Goal: Task Accomplishment & Management: Manage account settings

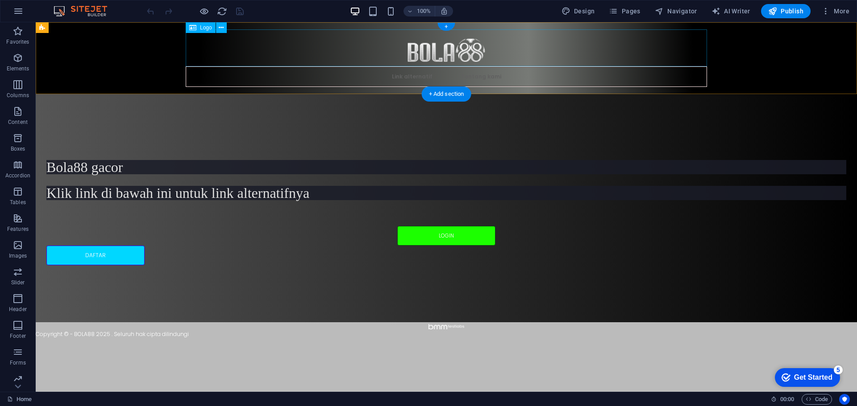
click at [412, 54] on div at bounding box center [446, 47] width 521 height 37
click at [223, 29] on icon at bounding box center [221, 27] width 5 height 9
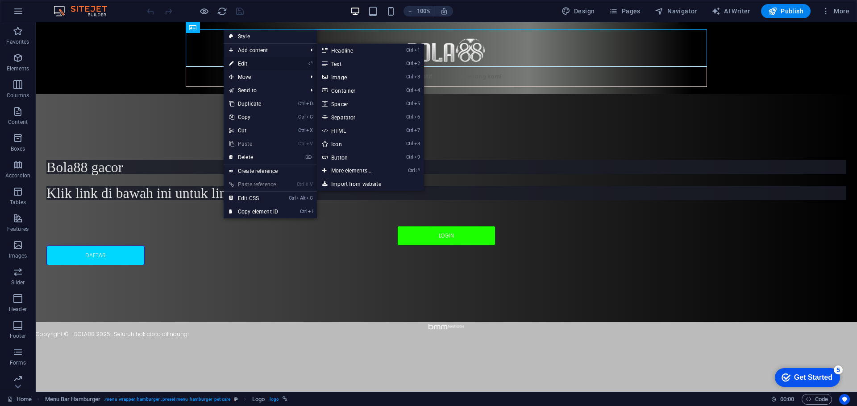
click at [242, 68] on link "⏎ Edit" at bounding box center [254, 63] width 60 height 13
select select "px"
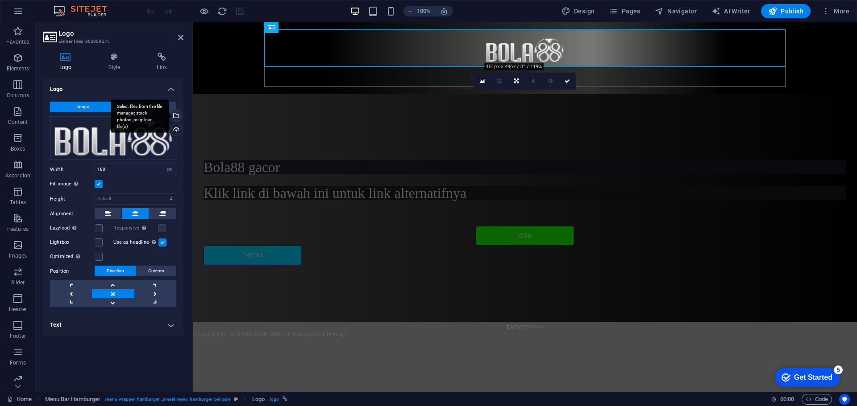
click at [178, 116] on div "Select files from the file manager, stock photos, or upload file(s)" at bounding box center [175, 116] width 13 height 13
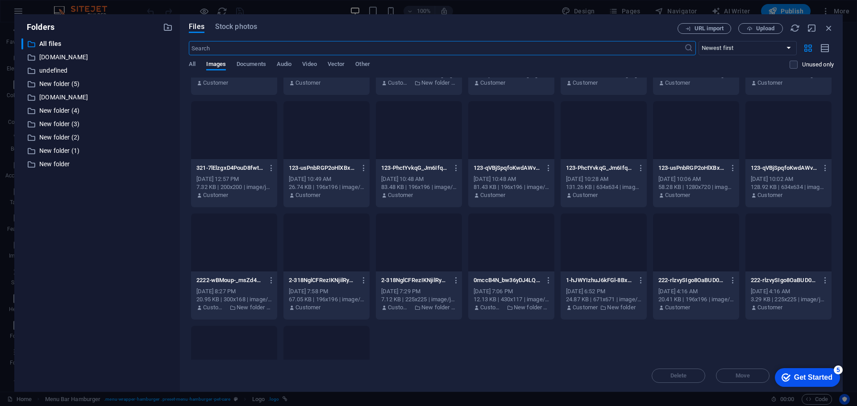
scroll to position [3851, 0]
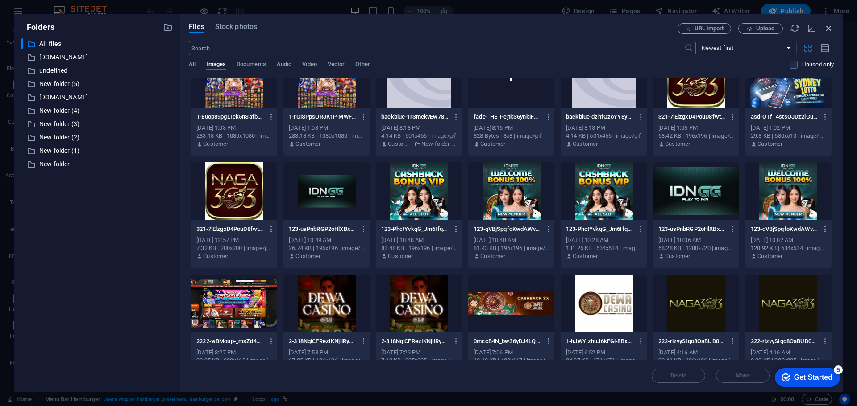
click at [826, 25] on icon "button" at bounding box center [829, 28] width 10 height 10
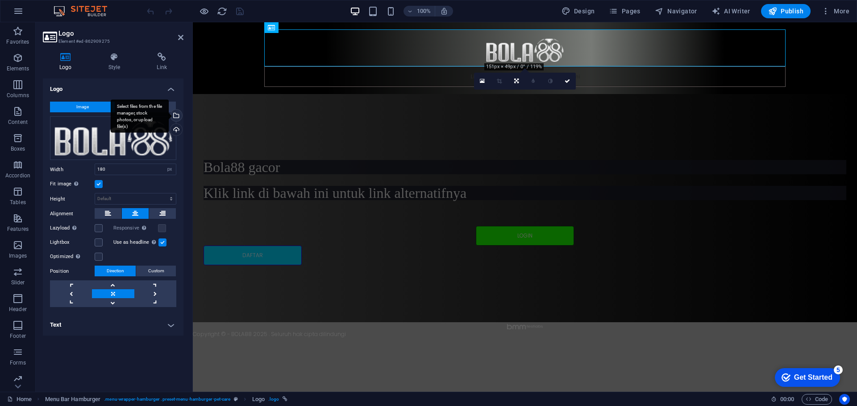
click at [169, 113] on div "Select files from the file manager, stock photos, or upload file(s)" at bounding box center [140, 115] width 58 height 33
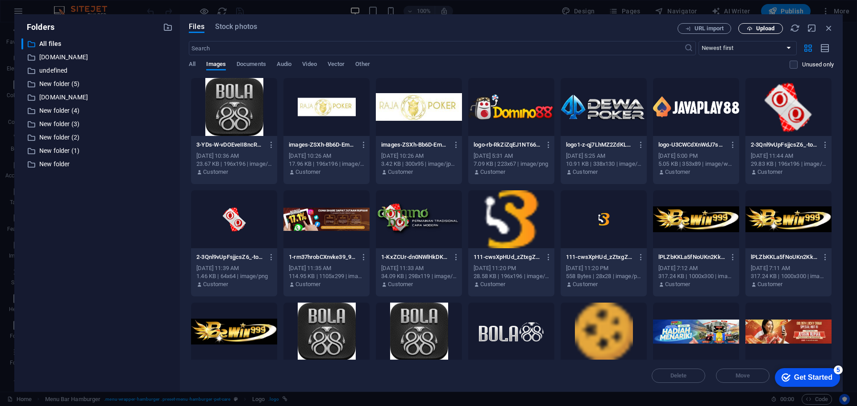
click at [758, 28] on span "Upload" at bounding box center [765, 28] width 18 height 5
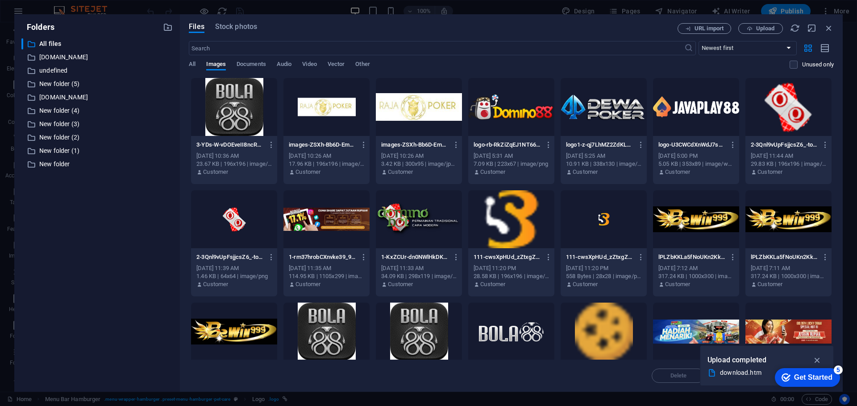
click at [838, 369] on div "5" at bounding box center [837, 370] width 9 height 9
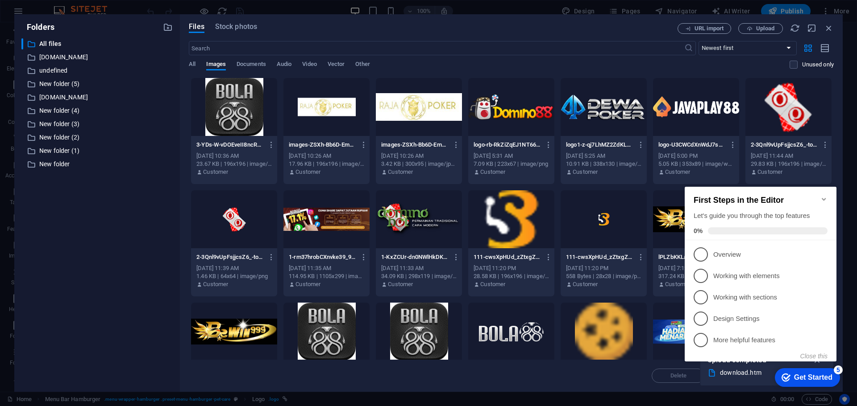
click at [837, 369] on div "5" at bounding box center [837, 370] width 9 height 9
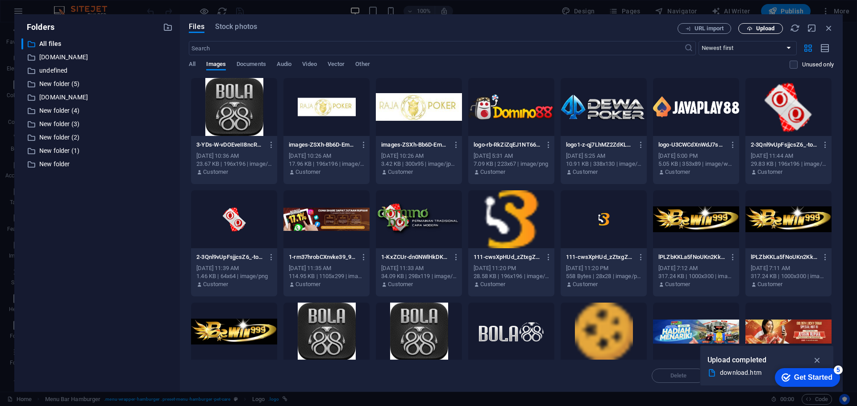
click at [758, 31] on span "Upload" at bounding box center [765, 28] width 18 height 5
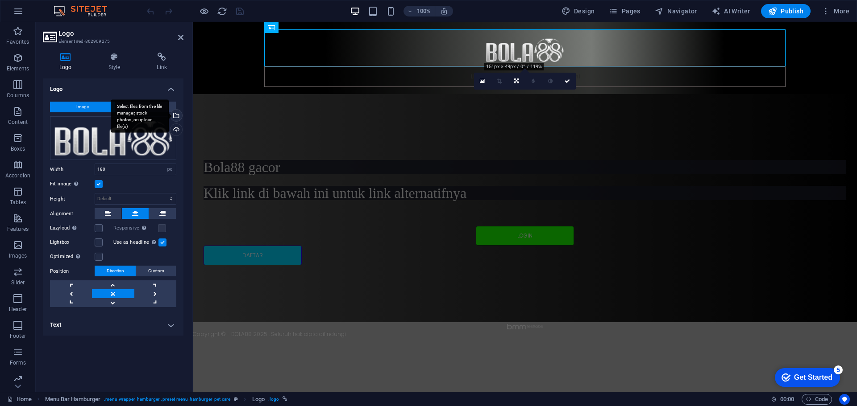
click at [169, 117] on div "Select files from the file manager, stock photos, or upload file(s)" at bounding box center [140, 115] width 58 height 33
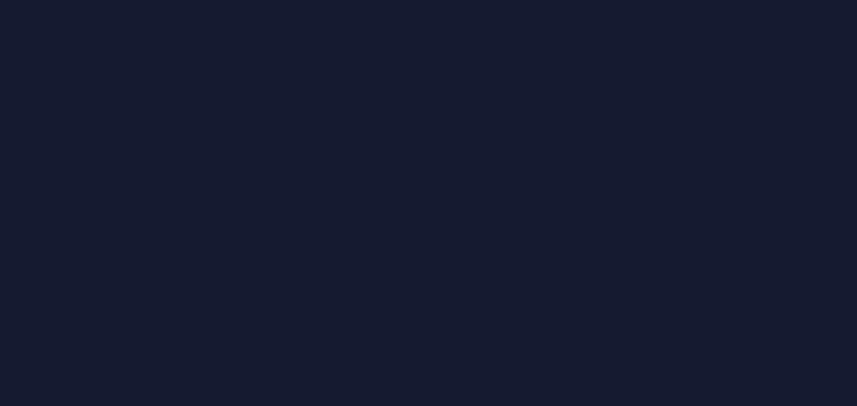
click at [222, 137] on div at bounding box center [428, 203] width 857 height 406
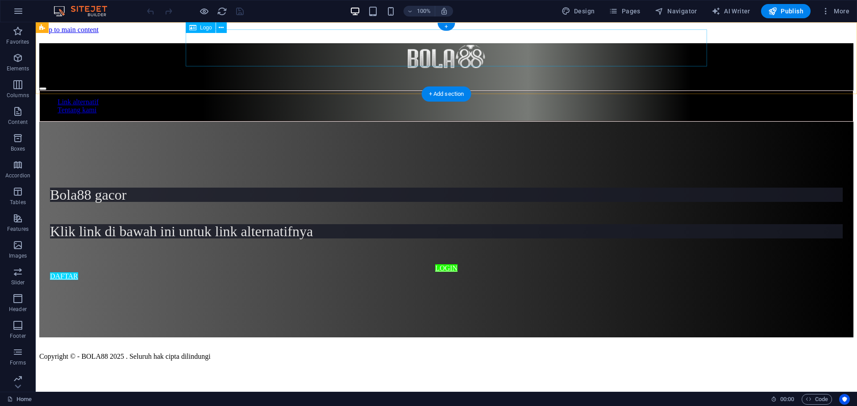
click at [481, 47] on div at bounding box center [446, 57] width 814 height 29
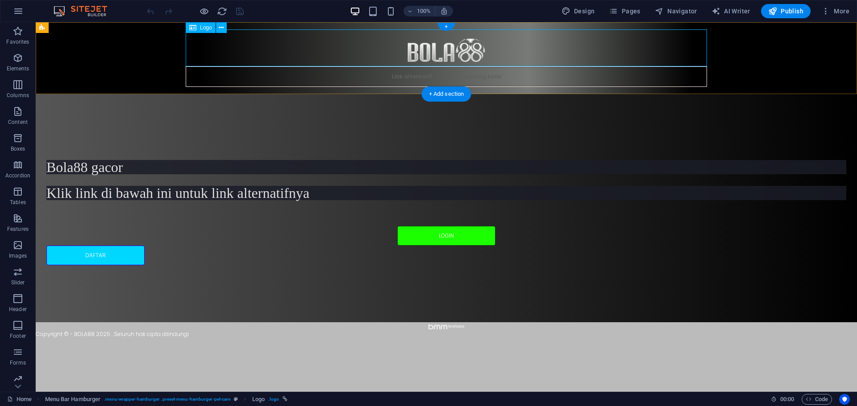
click at [292, 72] on nav "Link alternatif Tentang kami" at bounding box center [446, 76] width 521 height 21
click at [239, 41] on div at bounding box center [446, 47] width 521 height 37
select select "px"
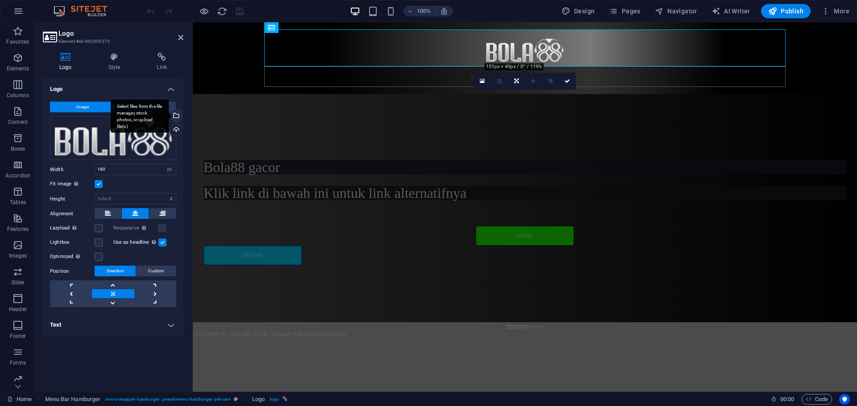
click at [175, 117] on div "Select files from the file manager, stock photos, or upload file(s)" at bounding box center [175, 116] width 13 height 13
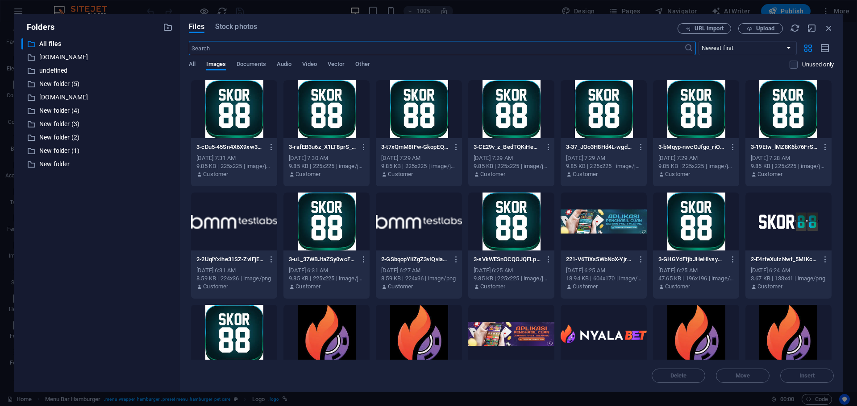
scroll to position [491, 0]
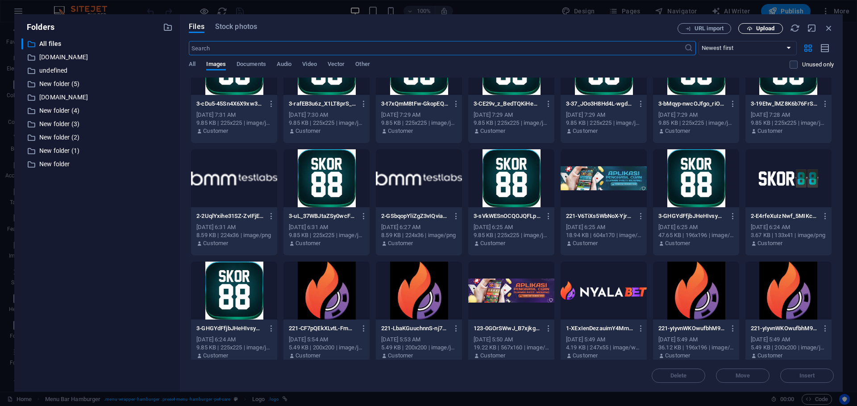
click at [765, 26] on span "Upload" at bounding box center [765, 28] width 18 height 5
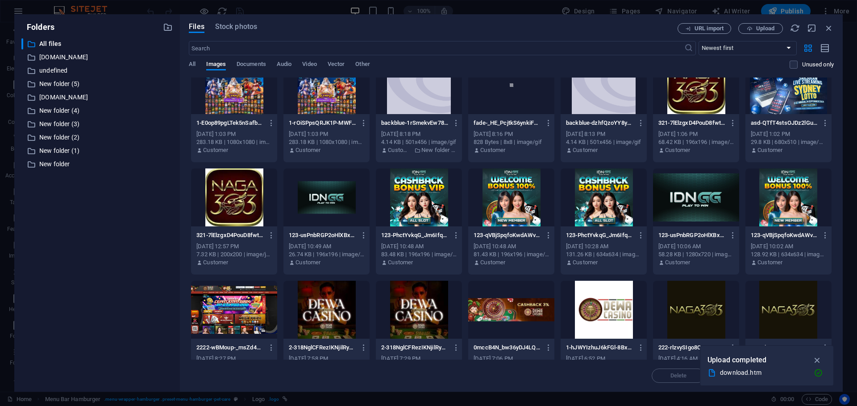
scroll to position [3781, 0]
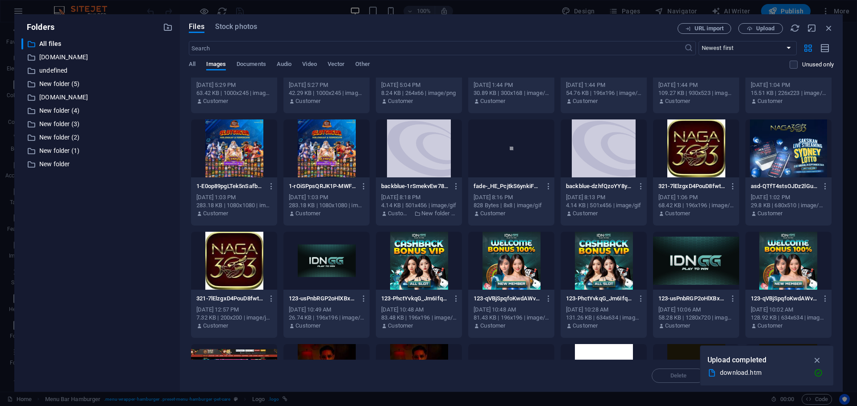
click at [695, 152] on div at bounding box center [696, 149] width 86 height 58
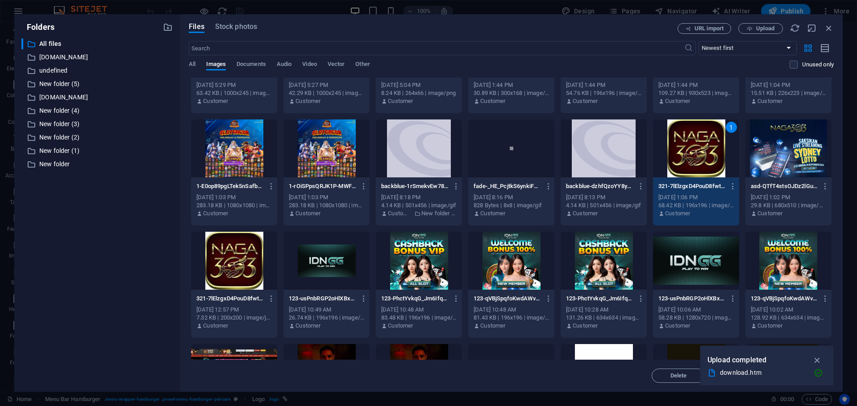
click at [695, 152] on div "1" at bounding box center [696, 149] width 86 height 58
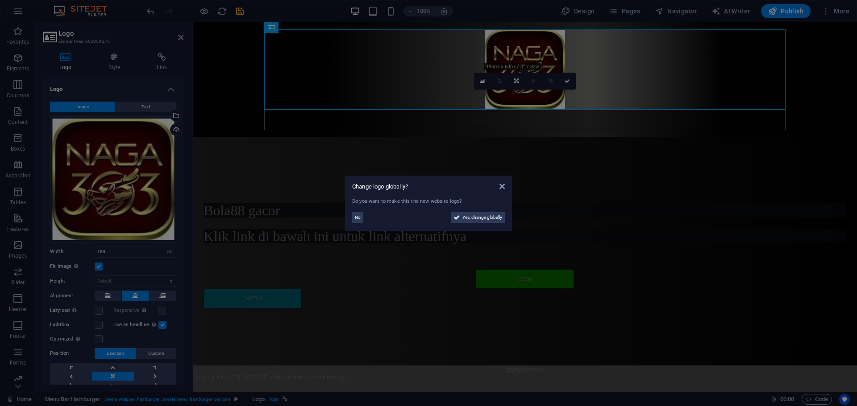
click at [563, 80] on aside "Change logo globally? Do you want to make this the new website logo? No Yes, ch…" at bounding box center [428, 203] width 857 height 406
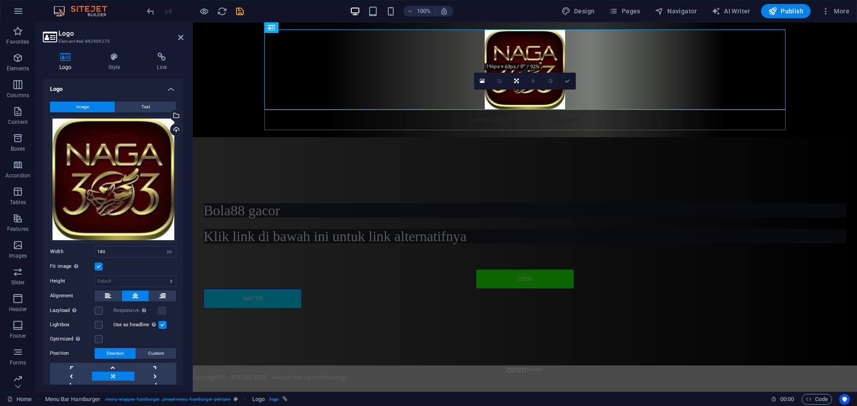
click at [570, 83] on link at bounding box center [567, 81] width 17 height 17
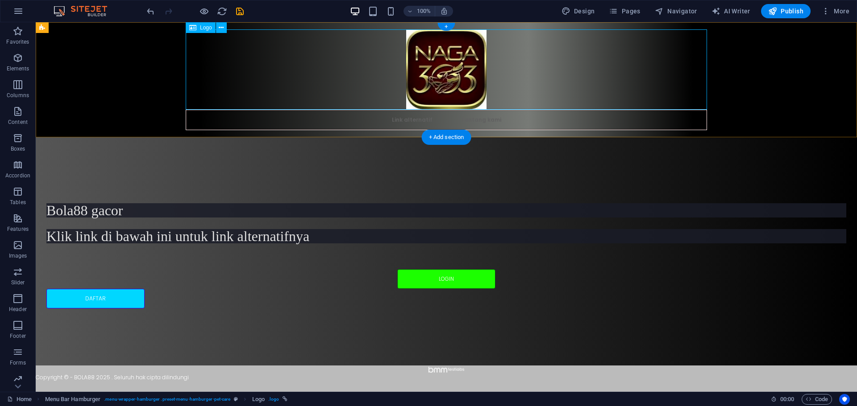
click at [505, 63] on div at bounding box center [446, 69] width 521 height 80
drag, startPoint x: 505, startPoint y: 63, endPoint x: 348, endPoint y: 62, distance: 157.0
click at [505, 62] on div at bounding box center [446, 69] width 521 height 80
select select "px"
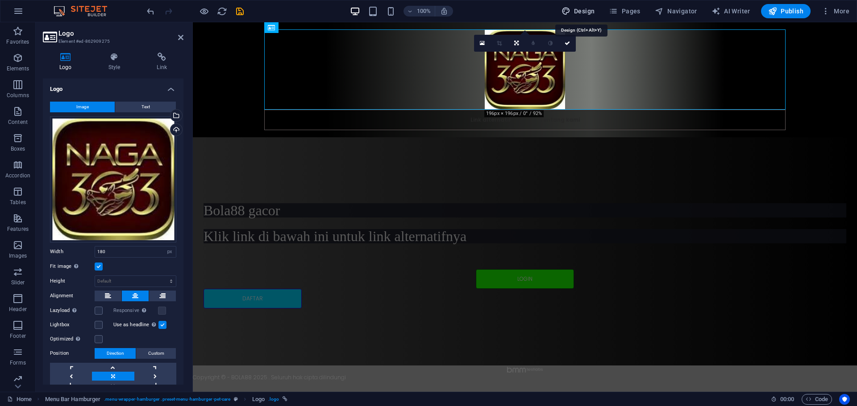
click at [583, 9] on span "Design" at bounding box center [577, 11] width 33 height 9
select select "px"
select select "200"
select select "px"
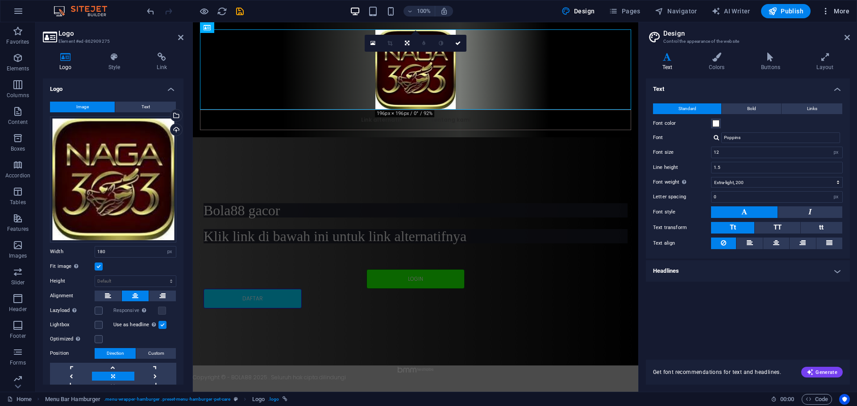
click at [827, 9] on icon "button" at bounding box center [825, 11] width 9 height 9
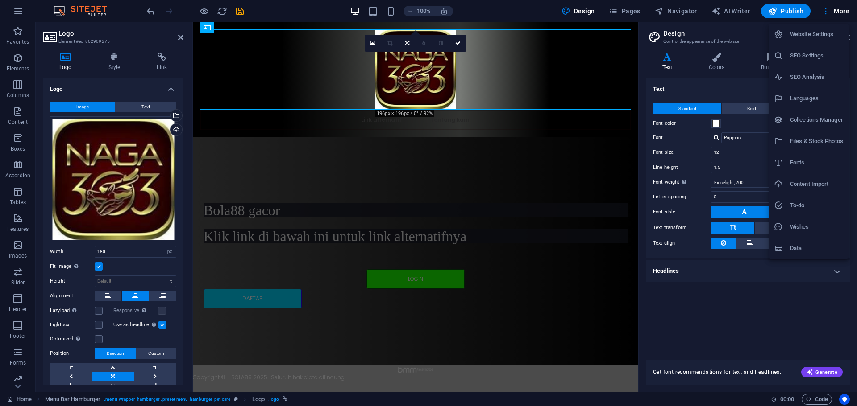
click at [797, 33] on h6 "Website Settings" at bounding box center [816, 34] width 53 height 11
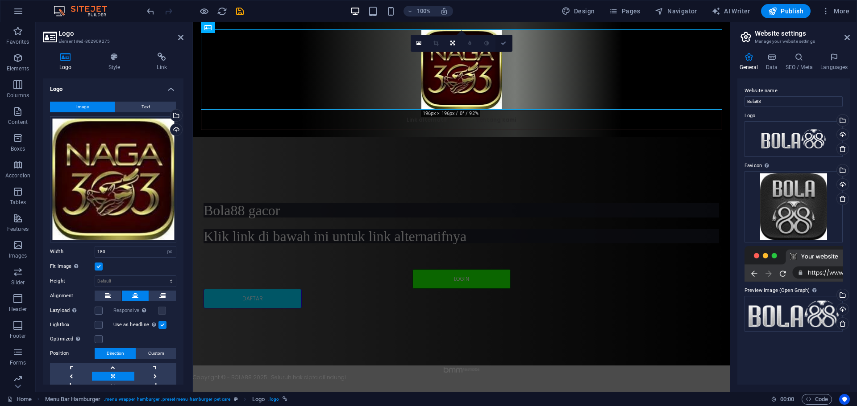
click at [505, 44] on icon at bounding box center [503, 43] width 5 height 5
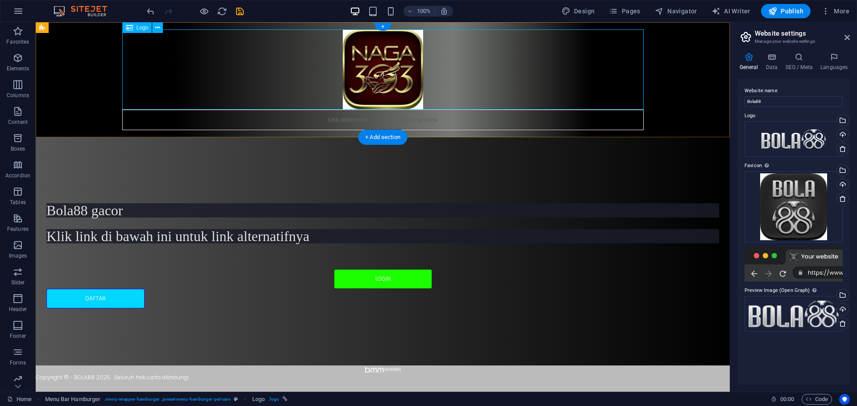
click at [398, 93] on div at bounding box center [382, 69] width 521 height 80
select select "px"
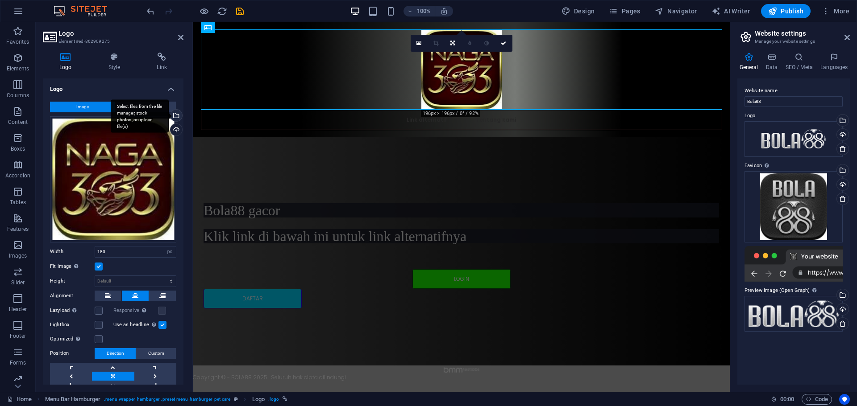
click at [169, 114] on div "Select files from the file manager, stock photos, or upload file(s)" at bounding box center [140, 115] width 58 height 33
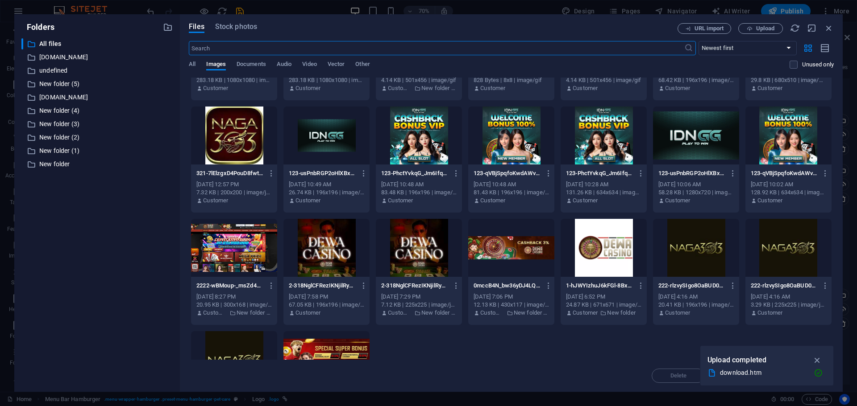
scroll to position [3915, 0]
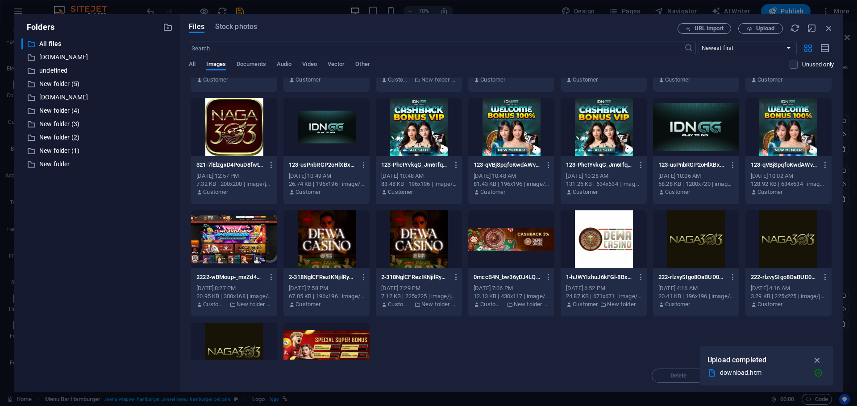
click at [692, 230] on div at bounding box center [696, 240] width 86 height 58
click at [692, 230] on div "1" at bounding box center [696, 240] width 86 height 58
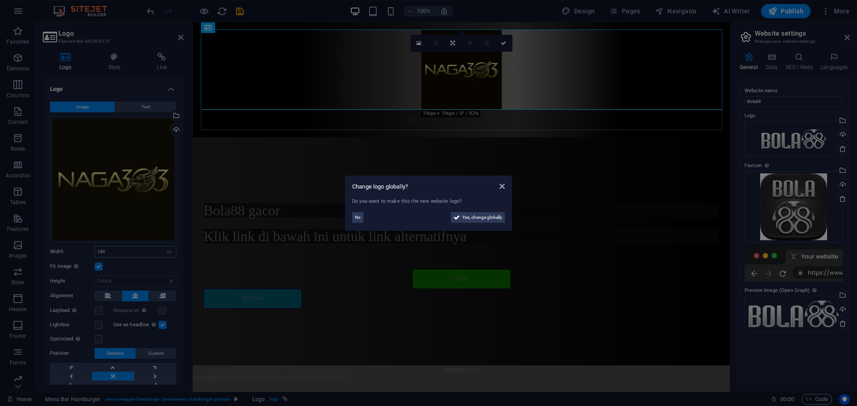
click at [130, 246] on aside "Change logo globally? Do you want to make this the new website logo? No Yes, ch…" at bounding box center [428, 203] width 857 height 406
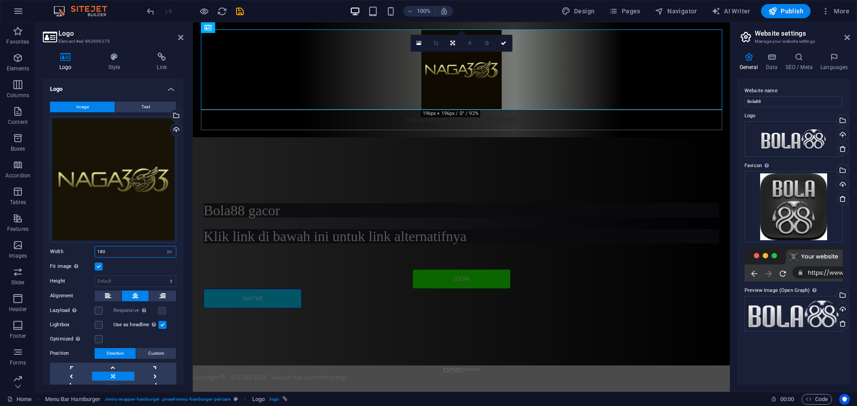
drag, startPoint x: 147, startPoint y: 251, endPoint x: 157, endPoint y: 252, distance: 9.4
click at [147, 252] on input "180" at bounding box center [135, 252] width 81 height 11
click at [503, 45] on icon at bounding box center [503, 43] width 5 height 5
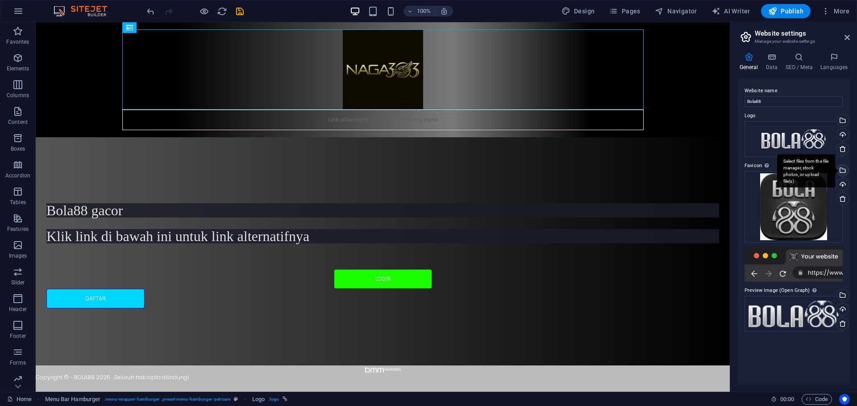
click at [843, 169] on div "Select files from the file manager, stock photos, or upload file(s)" at bounding box center [841, 171] width 13 height 13
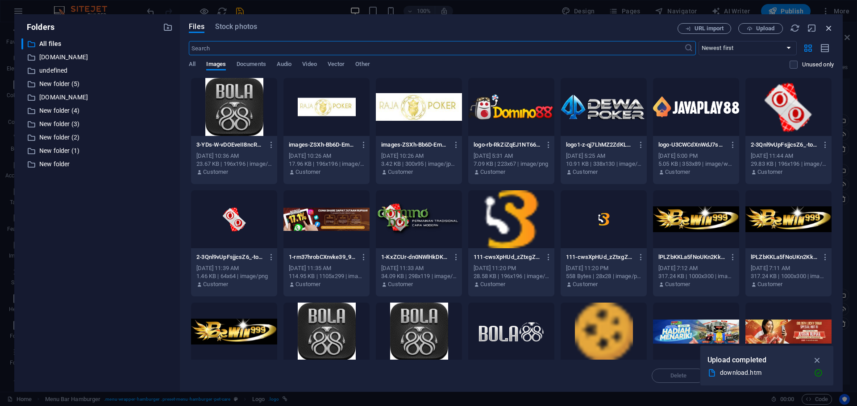
click at [829, 28] on icon "button" at bounding box center [829, 28] width 10 height 10
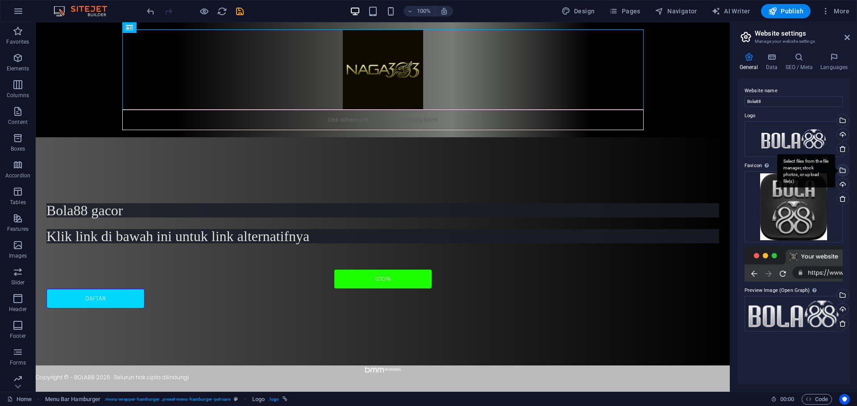
click at [841, 171] on div "Select files from the file manager, stock photos, or upload file(s)" at bounding box center [841, 171] width 13 height 13
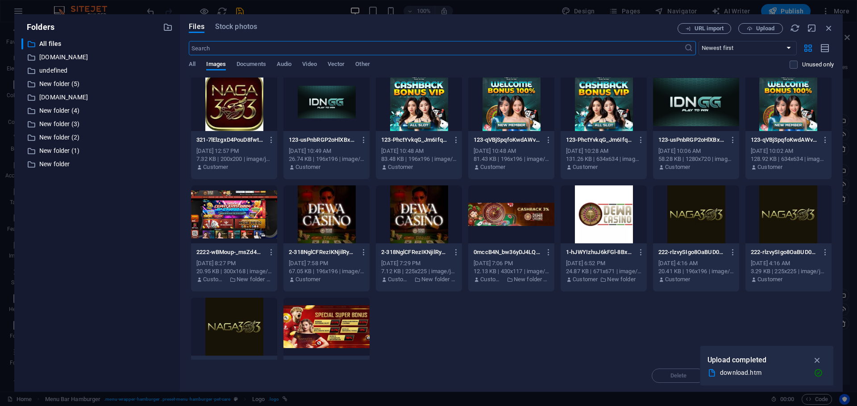
scroll to position [3985, 0]
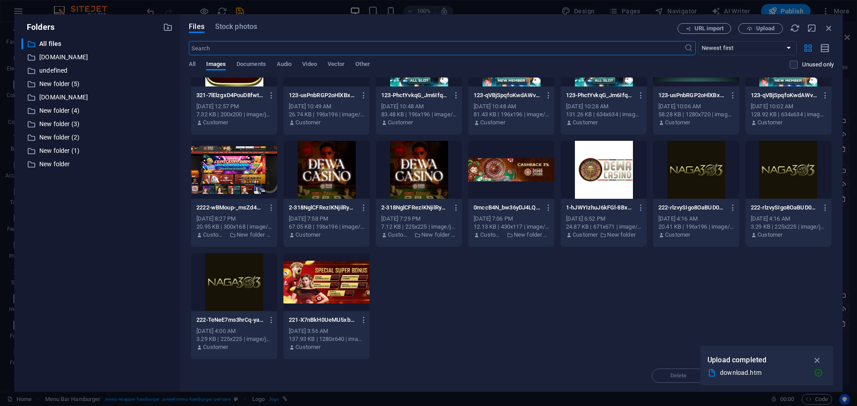
click at [253, 290] on div at bounding box center [234, 282] width 86 height 58
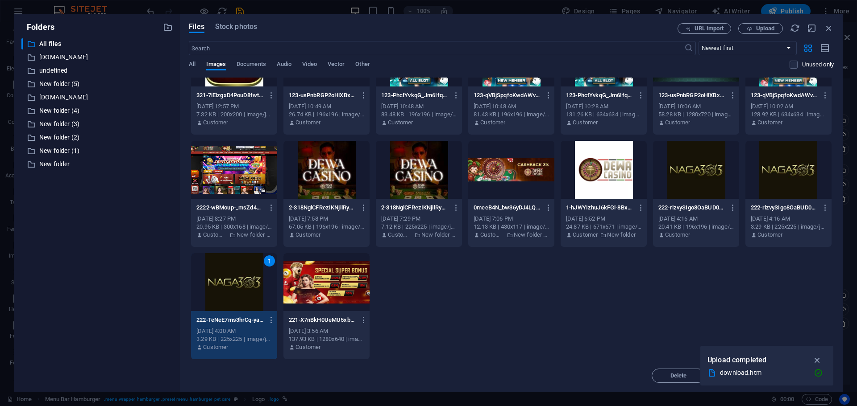
click at [253, 289] on div "1" at bounding box center [234, 282] width 86 height 58
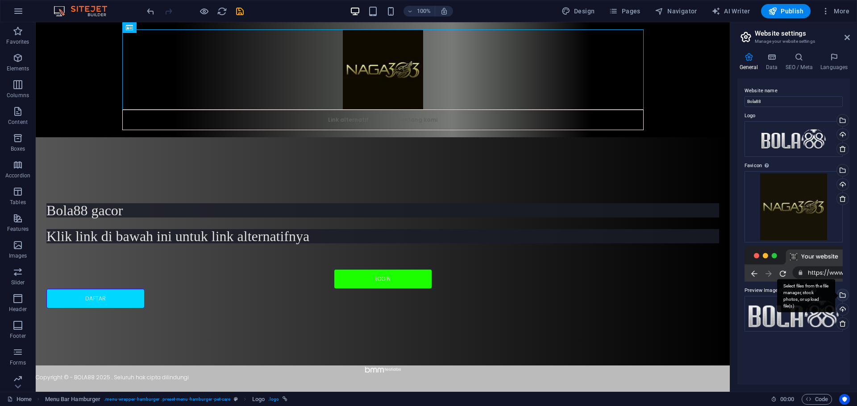
click at [840, 301] on div "Select files from the file manager, stock photos, or upload file(s)" at bounding box center [841, 296] width 13 height 13
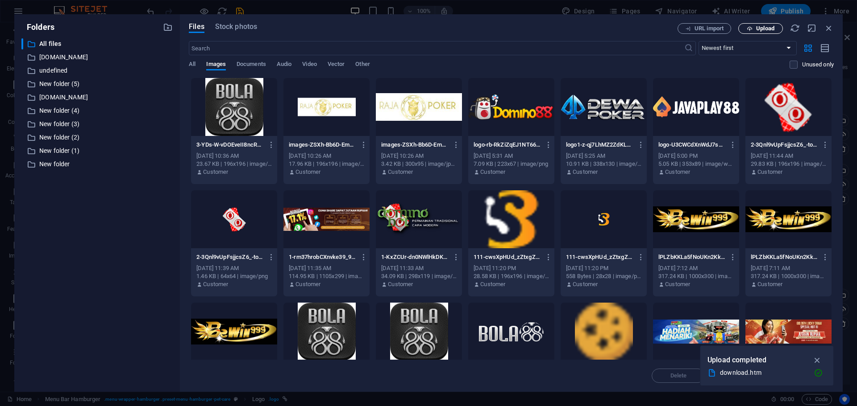
click at [761, 29] on span "Upload" at bounding box center [765, 28] width 18 height 5
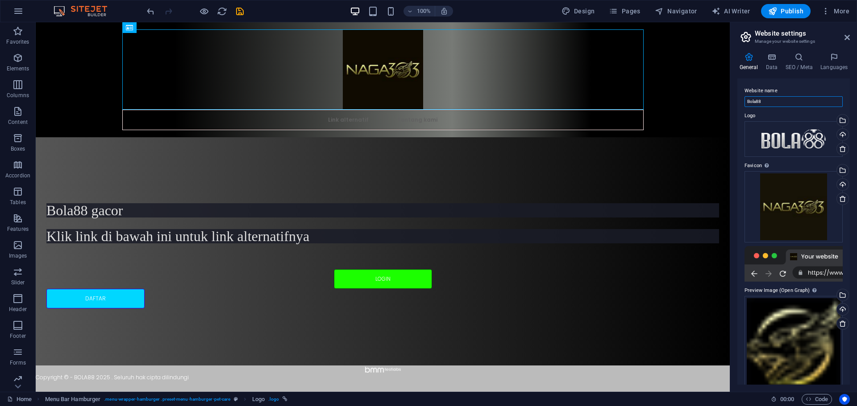
drag, startPoint x: 824, startPoint y: 126, endPoint x: 714, endPoint y: 107, distance: 111.3
type input "naga303"
drag, startPoint x: 774, startPoint y: 96, endPoint x: 737, endPoint y: 108, distance: 38.9
click at [737, 108] on div "General Data SEO / Meta Languages Website name naga303 Logo Drag files here, cl…" at bounding box center [793, 219] width 127 height 347
click at [770, 104] on input "naga303" at bounding box center [793, 101] width 98 height 11
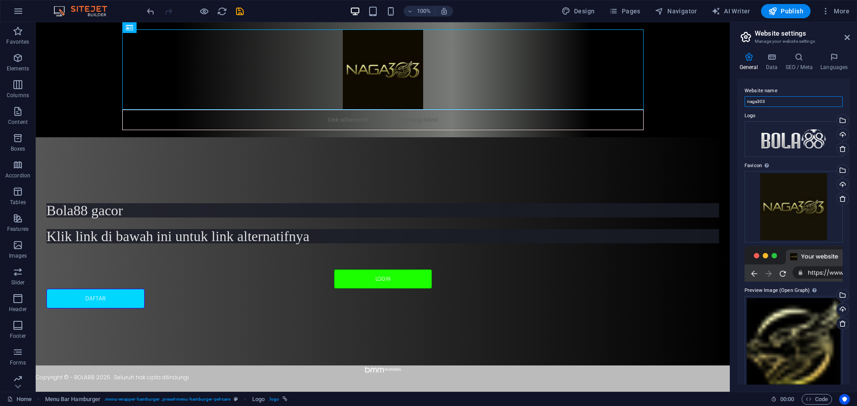
click at [770, 104] on input "naga303" at bounding box center [793, 101] width 98 height 11
click at [776, 55] on icon at bounding box center [771, 57] width 16 height 9
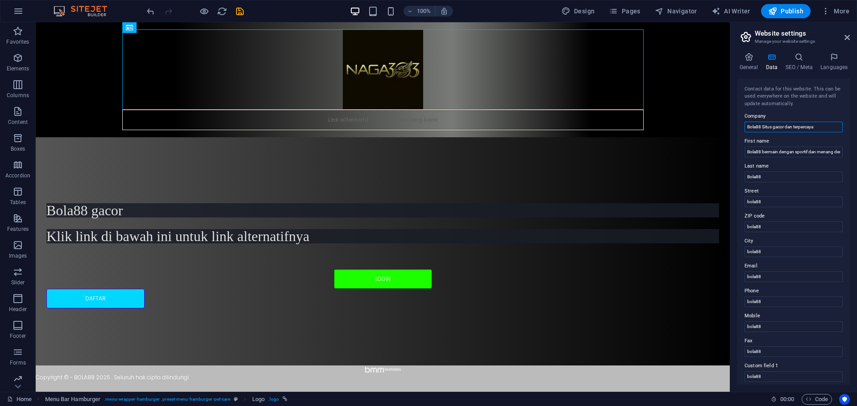
click at [749, 124] on input "Bola88 Situs gacor dan terpercaya" at bounding box center [793, 127] width 98 height 11
paste input "naga303"
type input "naga303Situs gacor dan terpercaya"
click at [751, 150] on input "Bola88 bermain dengan sportif dan menang dengan hoki" at bounding box center [793, 152] width 98 height 11
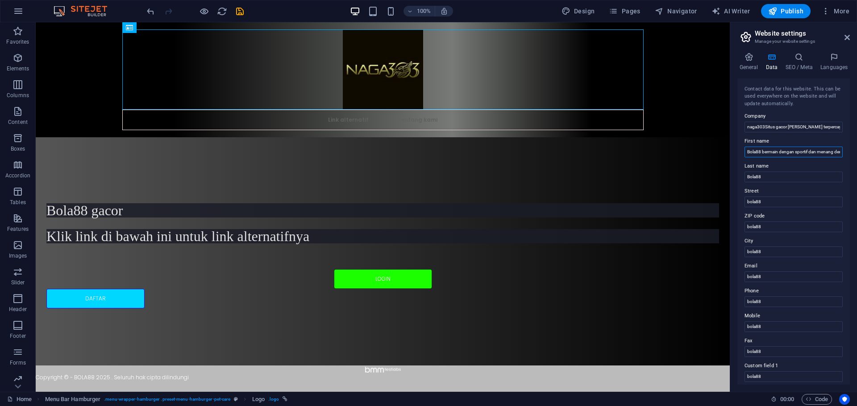
click at [751, 150] on input "Bola88 bermain dengan sportif dan menang dengan hoki" at bounding box center [793, 152] width 98 height 11
paste input "naga303"
click at [756, 150] on input "Bnaga303la88 bermain dengan sportif dan menang dengan hoki" at bounding box center [793, 152] width 98 height 11
paste input "naga303"
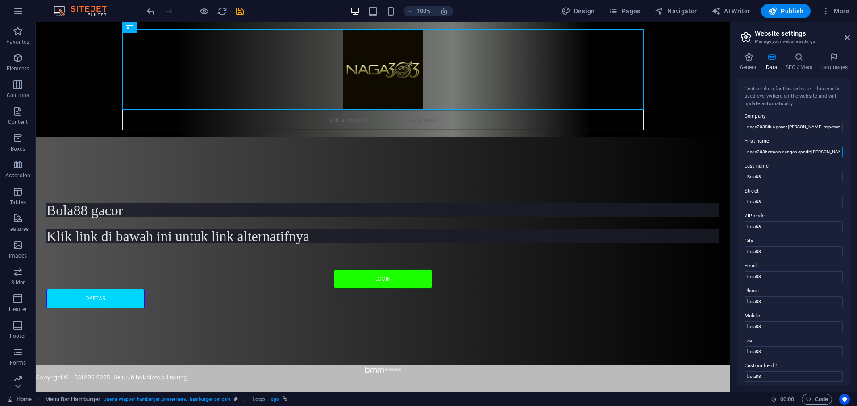
type input "naga303bermain dengan sportif dan menang dengan hoki"
click at [756, 172] on label "Last name" at bounding box center [793, 166] width 98 height 11
click at [756, 172] on input "Bola88" at bounding box center [793, 177] width 98 height 11
click at [754, 175] on input "Bola88" at bounding box center [793, 177] width 98 height 11
click at [754, 176] on input "Bola88" at bounding box center [793, 177] width 98 height 11
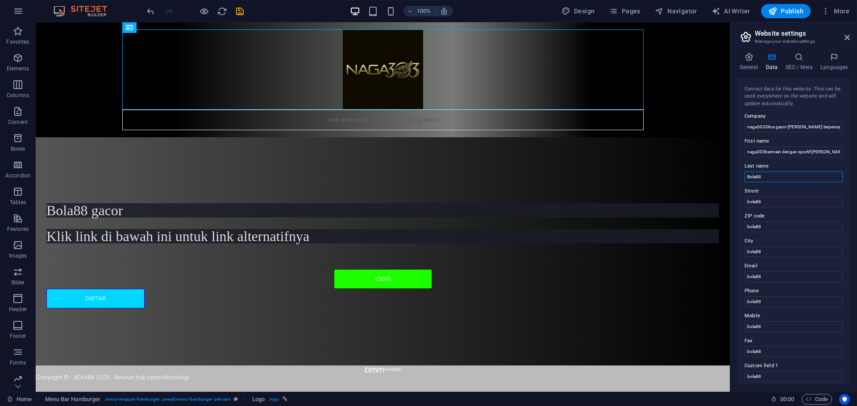
paste input "naga303"
type input "naga303"
paste input "naga303"
type input "naga303"
paste input "naga303"
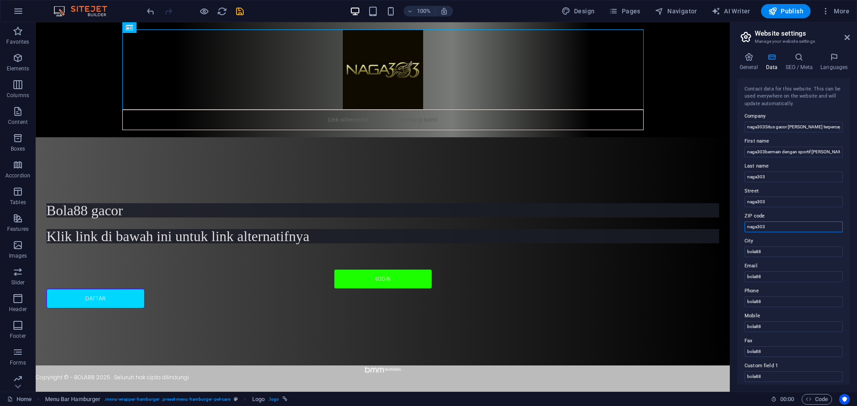
type input "naga303"
paste input "naga303"
type input "naga303"
paste input "naga303"
type input "naga303"
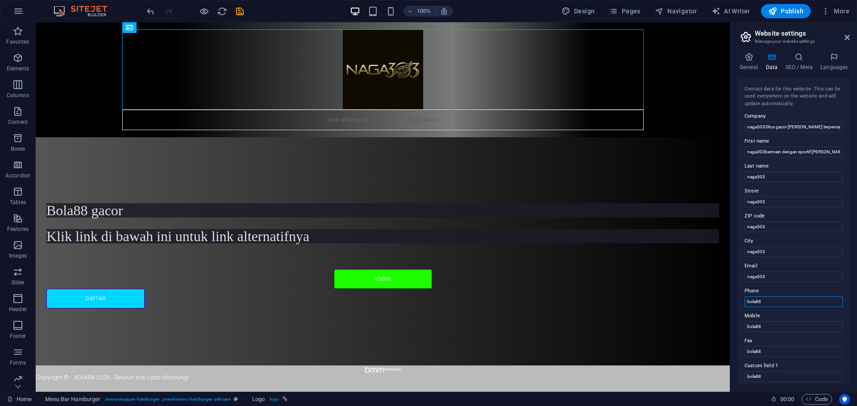
paste input "naga303"
type input "naga303"
paste input "naga303"
type input "naga303"
paste input "naga303"
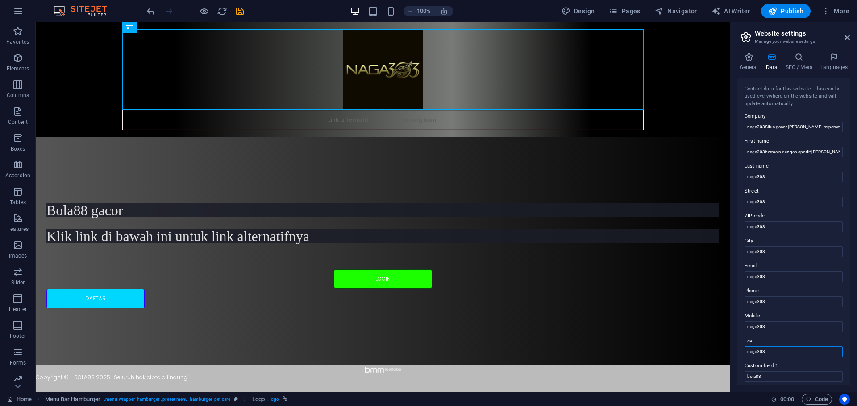
type input "naga303"
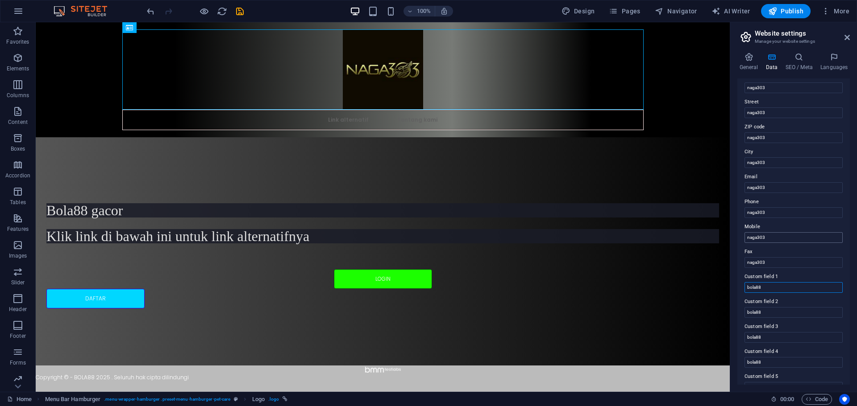
paste input "naga303"
type input "naga303"
paste input "naga303"
type input "naga303"
paste input "naga303"
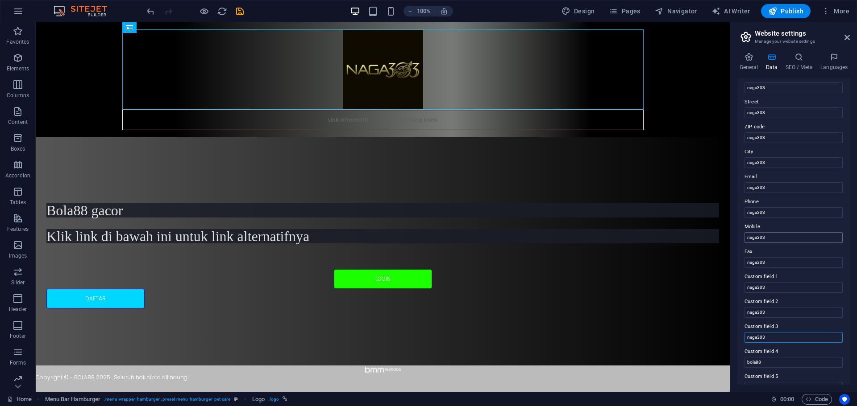
type input "naga303"
paste input "naga303"
type input "naga303"
paste input "naga303"
type input "naga303"
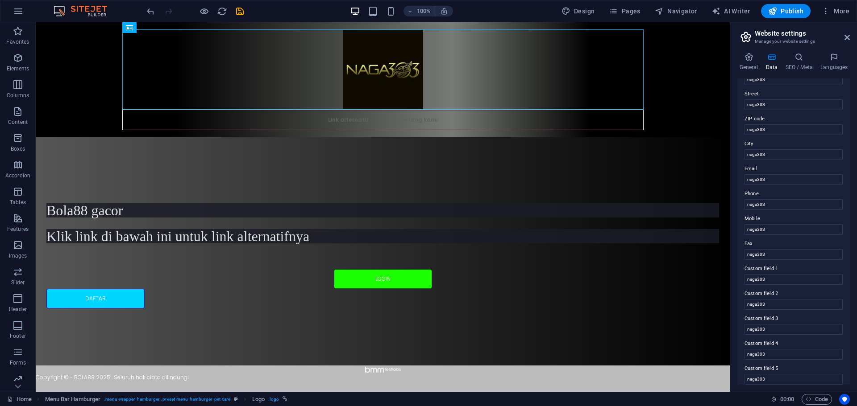
scroll to position [130, 0]
paste input "naga303"
type input "naga303"
paste input "naga303"
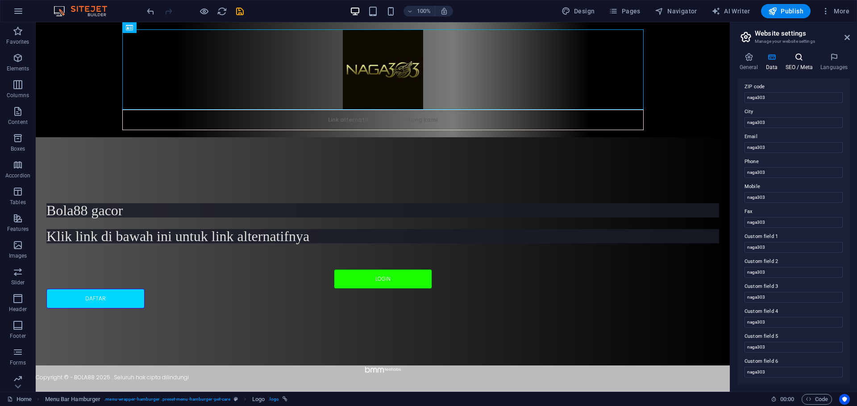
type input "naga303"
click at [795, 63] on h4 "SEO / Meta" at bounding box center [800, 62] width 35 height 19
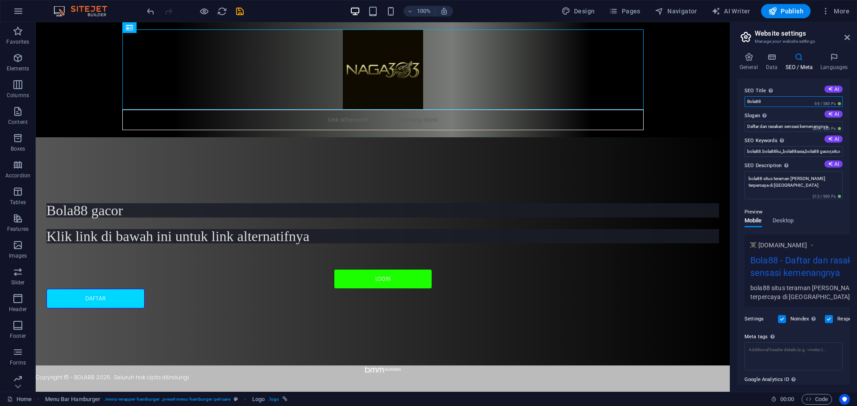
click at [749, 104] on input "Bola88" at bounding box center [793, 101] width 98 height 11
paste input "naga303"
type input "naga303"
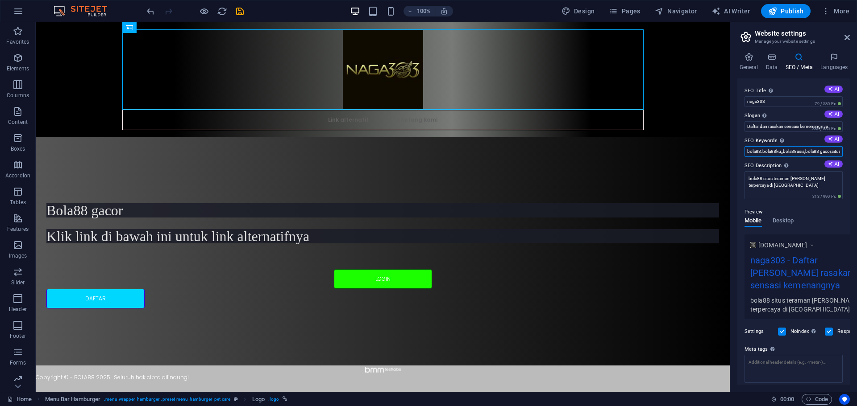
click at [751, 153] on input "bola88.bola88ku,,bola88asia,bola88 gacor,situs gacor" at bounding box center [793, 151] width 98 height 11
paste input "naga303"
click at [775, 155] on input "naga303.bola88ku,,bola88asia,bola88 gacor,situs gacor" at bounding box center [793, 151] width 98 height 11
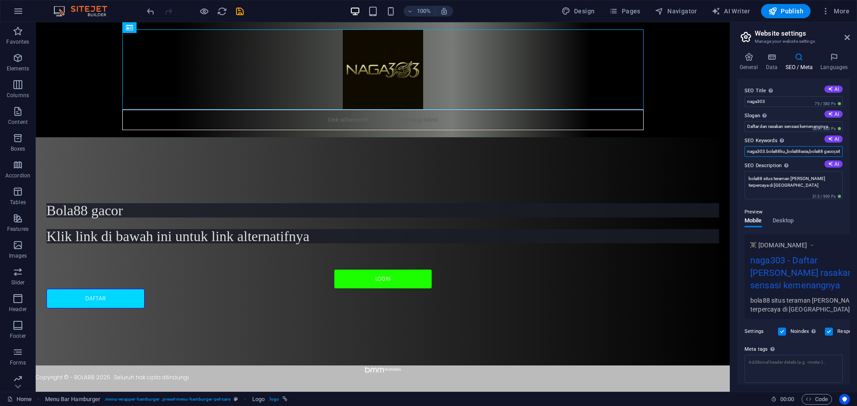
click at [775, 153] on input "naga303.bola88ku,,bola88asia,bola88 gacor,situs gacor" at bounding box center [793, 151] width 98 height 11
drag, startPoint x: 779, startPoint y: 152, endPoint x: 766, endPoint y: 157, distance: 13.0
click at [766, 157] on input "naga303.bola88ku,,bola88asia,bola88 gacor,situs gacor" at bounding box center [793, 151] width 98 height 11
paste input "naga303"
type input "naga303.naga303ku,,bola88asia,bola88 gacor,situs gacor"
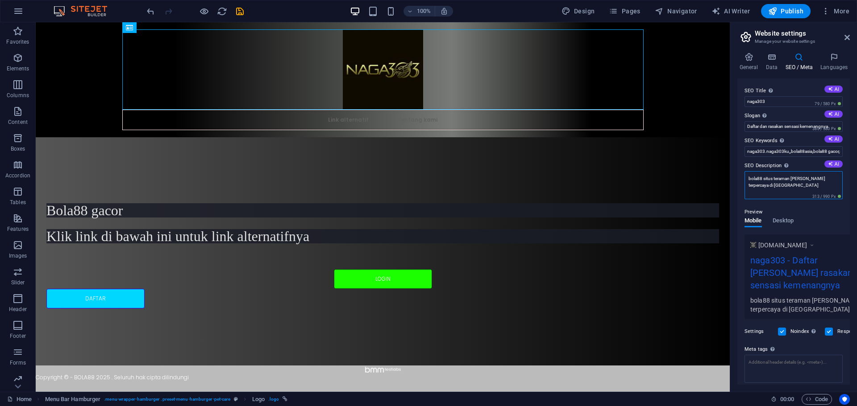
click at [755, 182] on textarea "bola88 situs teraman dan terpercaya di indonesia" at bounding box center [793, 185] width 98 height 28
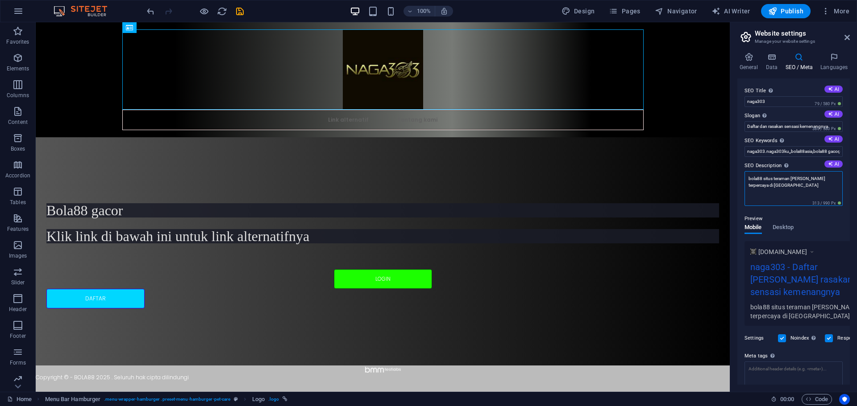
click at [755, 182] on textarea "bola88 situs teraman dan terpercaya di indonesia" at bounding box center [793, 188] width 98 height 35
paste textarea "naga303"
type textarea "naga303situs teraman dan terpercaya di indonesia"
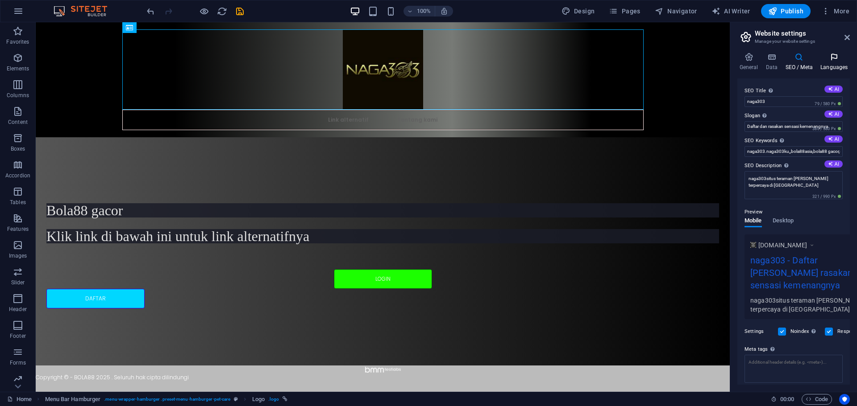
click at [839, 60] on icon at bounding box center [833, 57] width 31 height 9
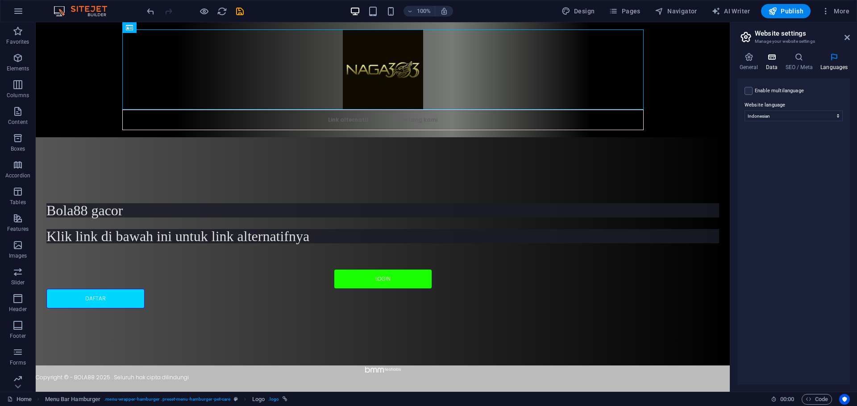
click at [763, 61] on icon at bounding box center [771, 57] width 16 height 9
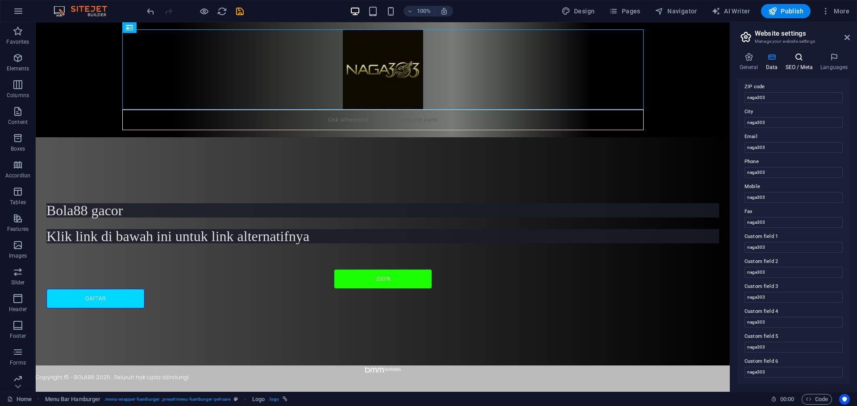
click at [793, 58] on icon at bounding box center [799, 57] width 32 height 9
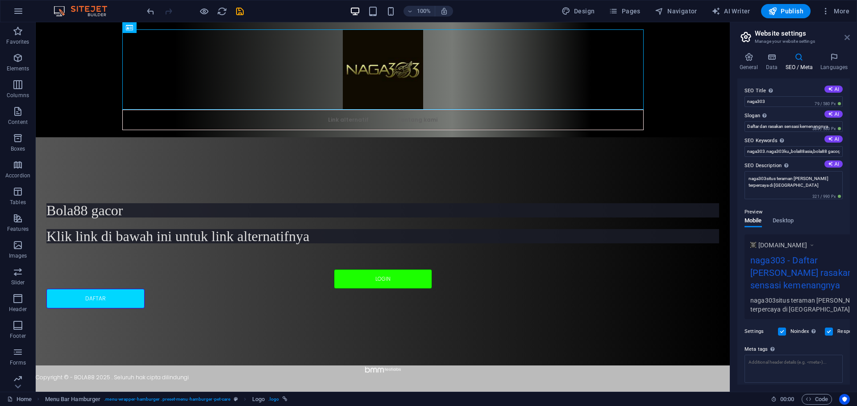
click at [849, 37] on icon at bounding box center [846, 37] width 5 height 7
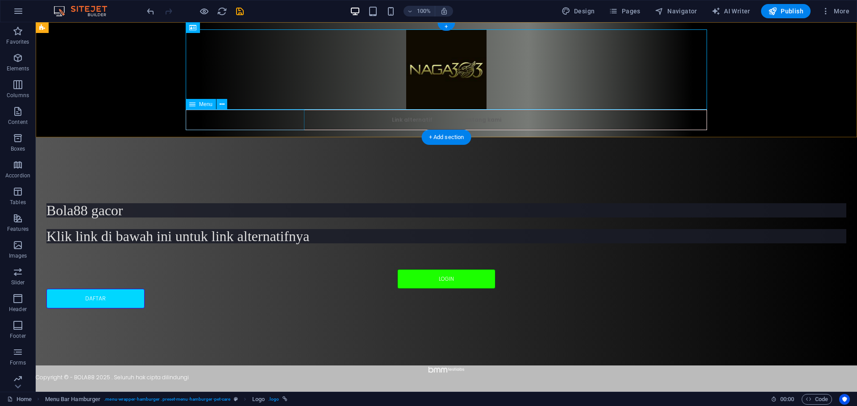
click at [226, 119] on nav "Link alternatif Tentang kami" at bounding box center [446, 120] width 521 height 21
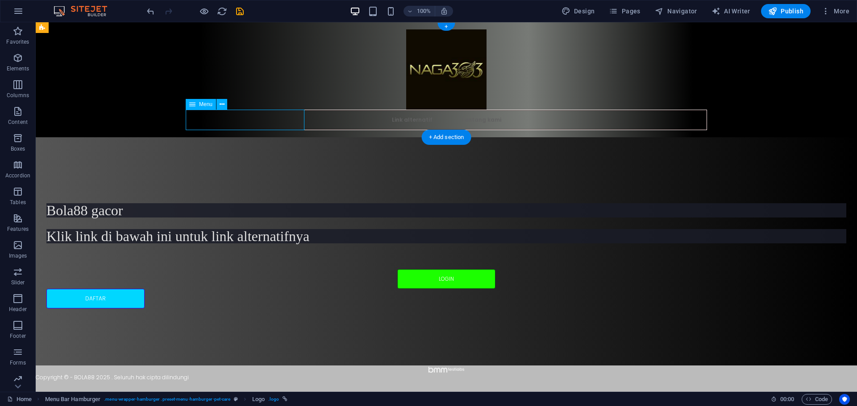
click at [226, 119] on nav "Link alternatif Tentang kami" at bounding box center [446, 120] width 521 height 21
select select "next"
select select "alternate"
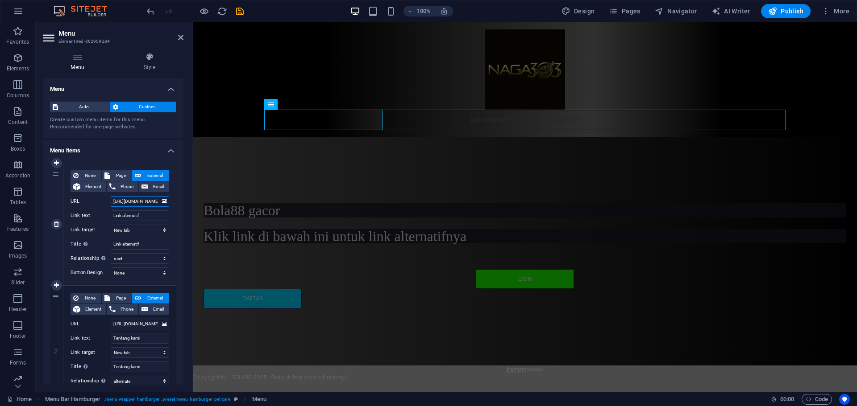
click at [129, 200] on input "[URL][DOMAIN_NAME]" at bounding box center [140, 201] width 58 height 11
click at [128, 201] on input "[URL][DOMAIN_NAME]" at bounding box center [140, 201] width 58 height 11
paste input "KMNZP"
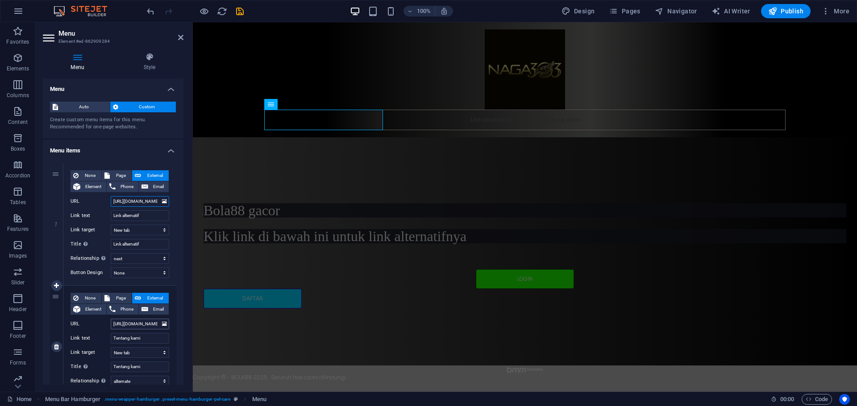
type input "https://t.ly/KMNZP"
click at [122, 325] on input "[URL][DOMAIN_NAME]" at bounding box center [140, 324] width 58 height 11
click at [123, 324] on input "[URL][DOMAIN_NAME]" at bounding box center [140, 324] width 58 height 11
paste input "KMNZP"
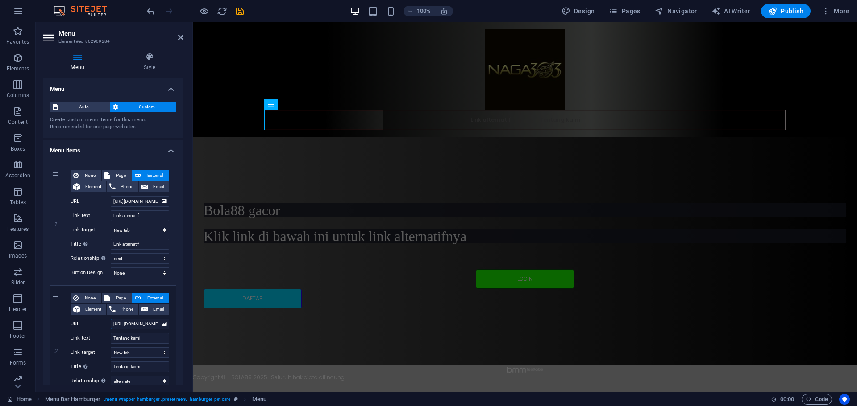
type input "https://t.ly/KMNZP"
click at [179, 32] on h2 "Menu" at bounding box center [120, 33] width 125 height 8
click at [181, 36] on icon at bounding box center [180, 37] width 5 height 7
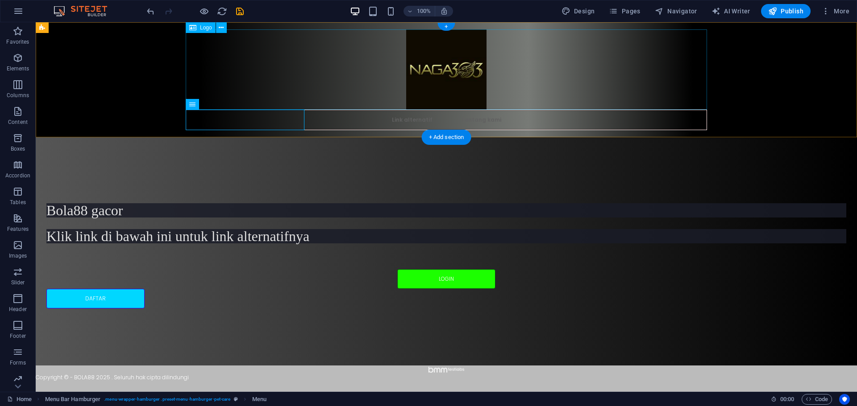
click at [466, 61] on div at bounding box center [446, 69] width 521 height 80
select select "px"
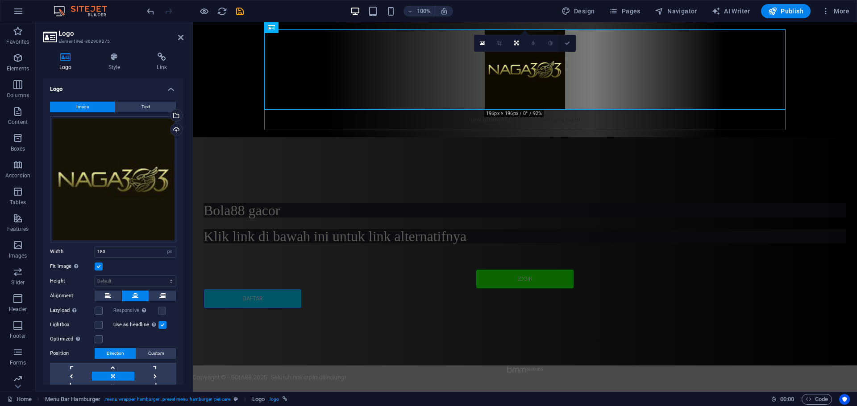
click at [568, 44] on icon at bounding box center [566, 43] width 5 height 5
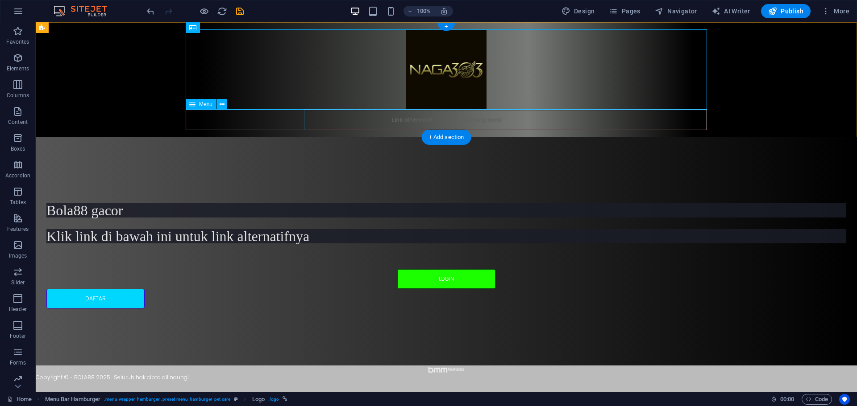
click at [258, 119] on nav "Link alternatif Tentang kami" at bounding box center [446, 120] width 521 height 21
drag, startPoint x: 258, startPoint y: 119, endPoint x: 101, endPoint y: 119, distance: 157.0
click at [258, 119] on nav "Link alternatif Tentang kami" at bounding box center [446, 120] width 521 height 21
select select "next"
select select "alternate"
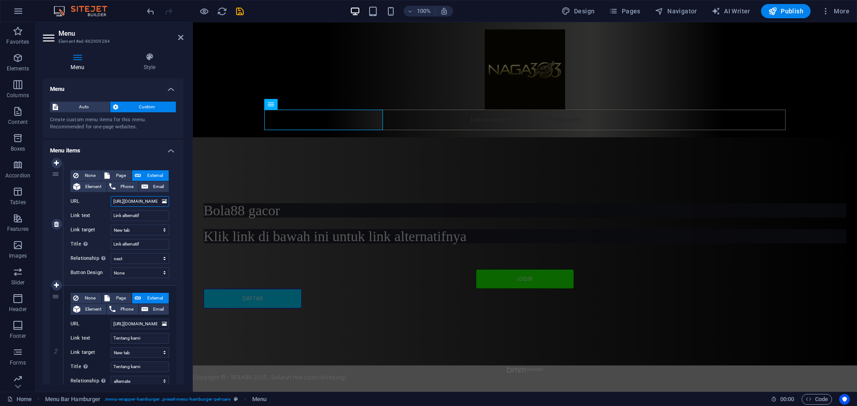
click at [133, 200] on input "https://t.ly/KMNZP" at bounding box center [140, 201] width 58 height 11
click at [132, 324] on input "https://t.ly/KMNZP" at bounding box center [140, 324] width 58 height 11
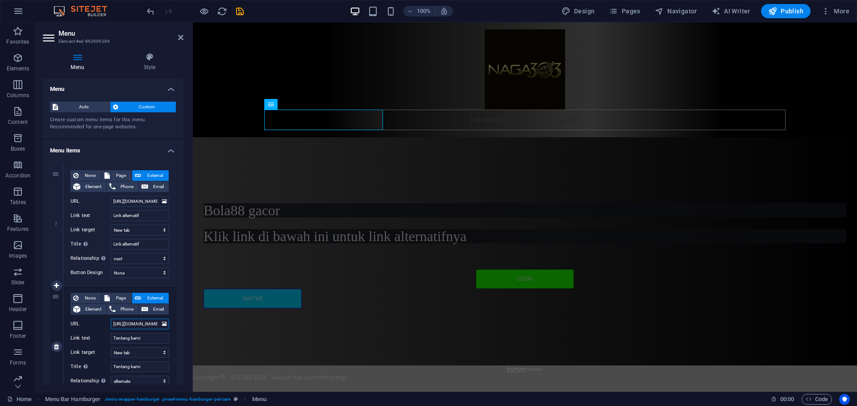
click at [132, 324] on input "https://t.ly/KMNZP" at bounding box center [140, 324] width 58 height 11
click at [431, 238] on div "Bola88 gacor Klik link di bawah ini untuk link alternatifnya LOGIN DAFTAR" at bounding box center [525, 251] width 664 height 228
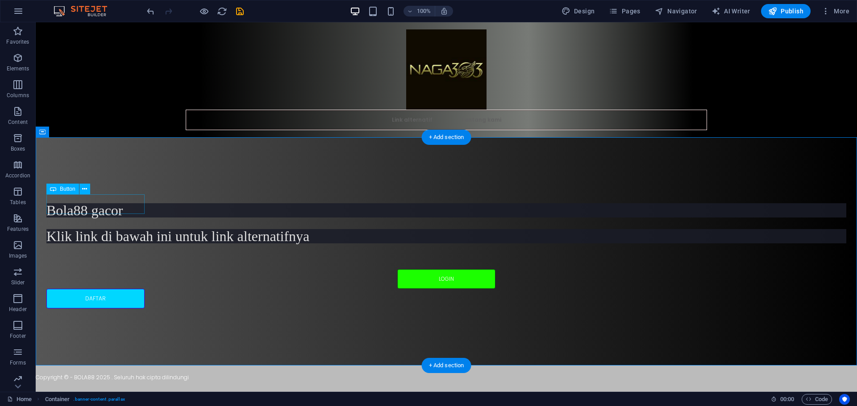
click at [108, 289] on div "DAFTAR" at bounding box center [446, 299] width 800 height 20
select select "px"
select select "alternate"
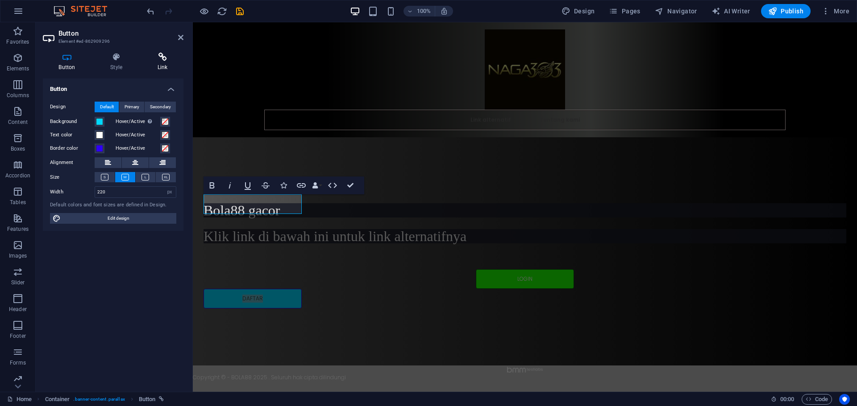
click at [163, 65] on h4 "Link" at bounding box center [162, 62] width 42 height 19
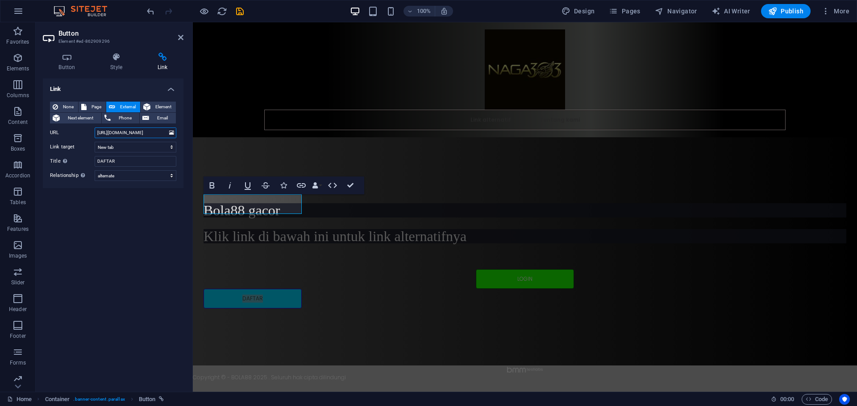
click at [100, 137] on input "[URL][DOMAIN_NAME]" at bounding box center [136, 133] width 82 height 11
paste input "KMNZP"
type input "https://t.ly/KMNZP"
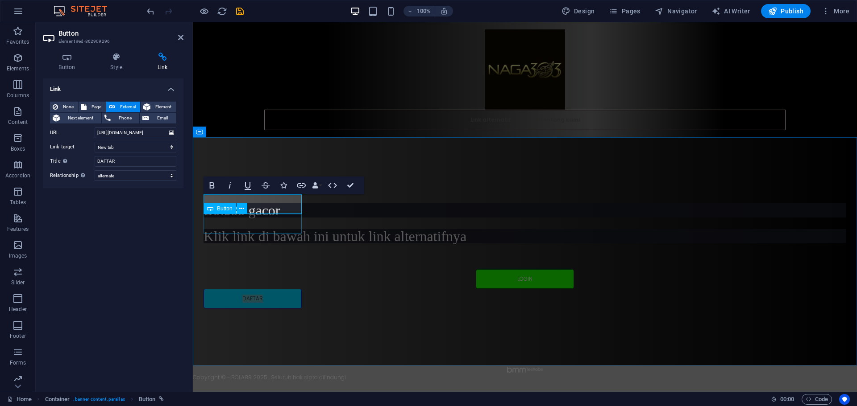
click at [247, 269] on div "LOGIN" at bounding box center [524, 279] width 642 height 20
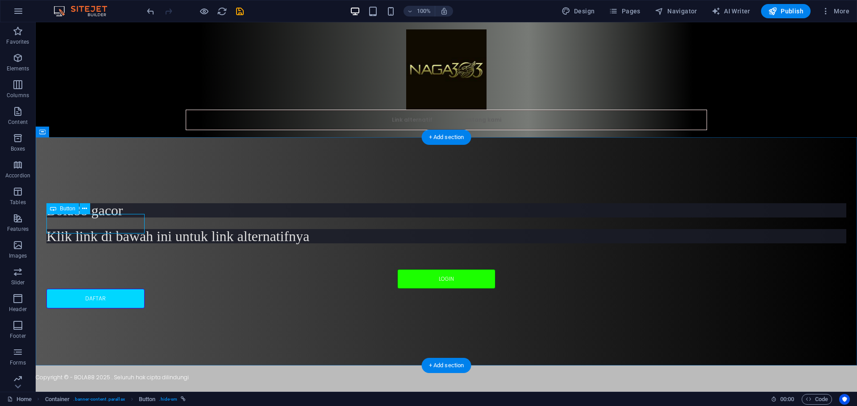
click at [111, 269] on div "LOGIN" at bounding box center [446, 279] width 800 height 20
select select "px"
select select
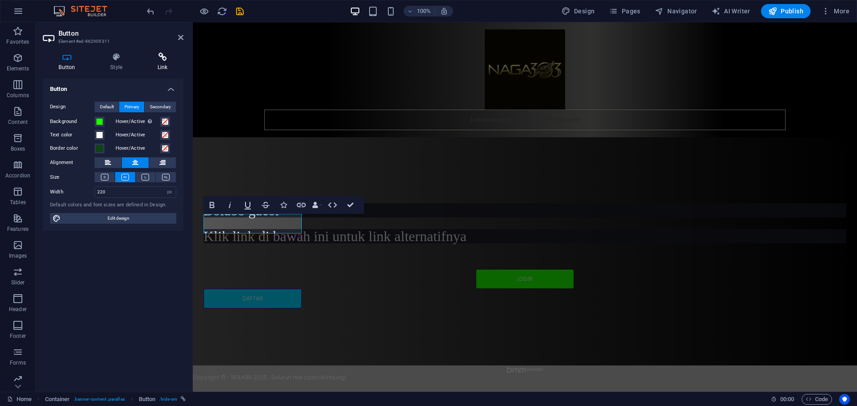
click at [157, 65] on h4 "Link" at bounding box center [162, 62] width 42 height 19
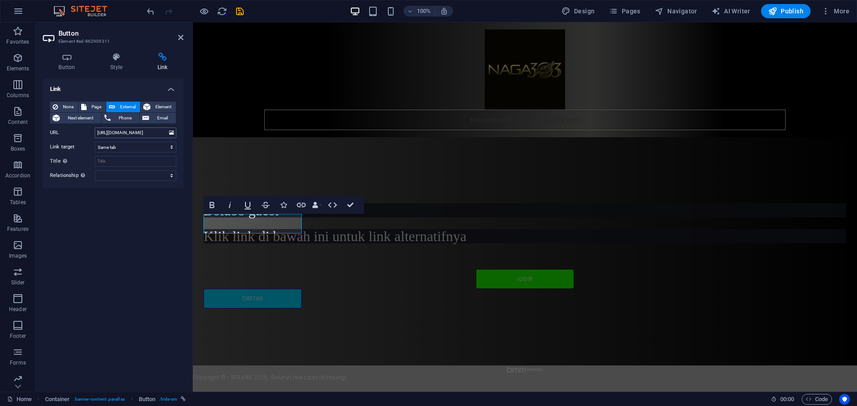
drag, startPoint x: 133, startPoint y: 127, endPoint x: 131, endPoint y: 132, distance: 5.1
click at [132, 130] on div "None Page External Element Next element Phone Email Page Home About Services Co…" at bounding box center [113, 141] width 126 height 79
click at [131, 132] on input "[URL][DOMAIN_NAME]" at bounding box center [136, 133] width 82 height 11
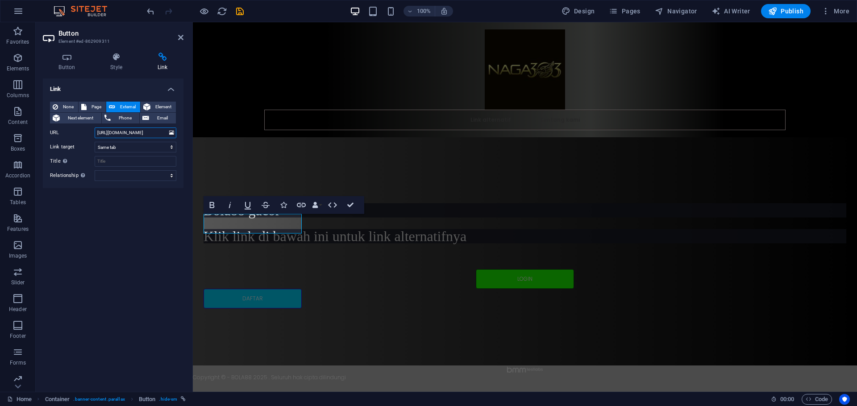
paste input "KMNZP"
type input "https://t.ly/KMNZP"
click at [180, 35] on icon at bounding box center [180, 37] width 5 height 7
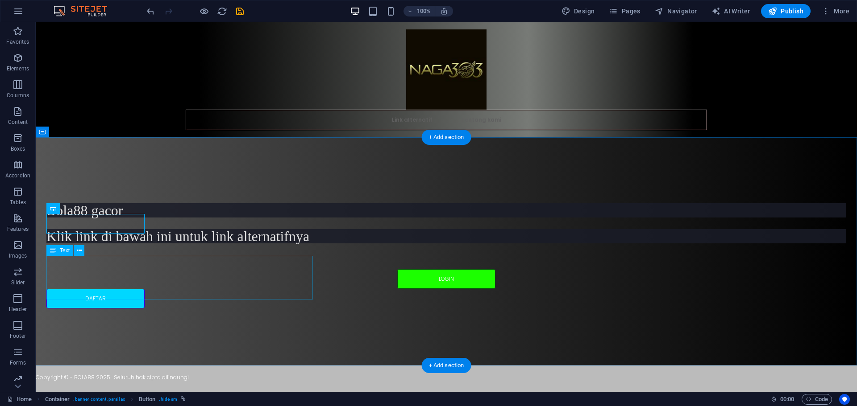
click at [117, 244] on div "Bola88 gacor Klik link di bawah ini untuk link alternatifnya" at bounding box center [446, 223] width 800 height 40
drag, startPoint x: 117, startPoint y: 261, endPoint x: 153, endPoint y: 284, distance: 41.7
click at [117, 244] on div "Bola88 gacor Klik link di bawah ini untuk link alternatifnya" at bounding box center [446, 223] width 800 height 40
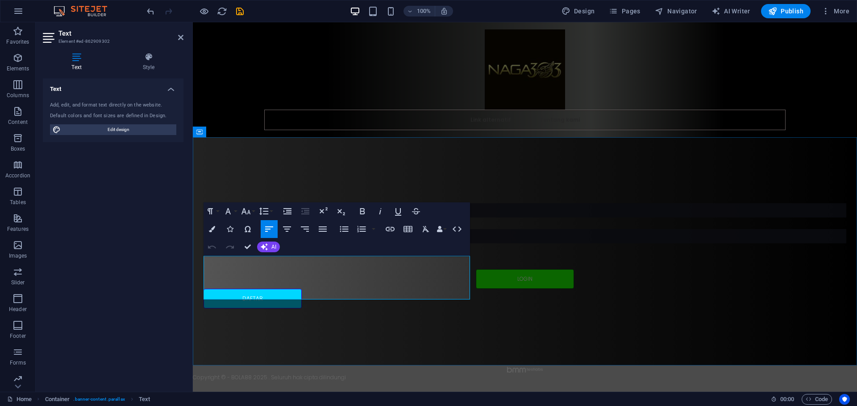
click at [284, 218] on h2 "Bola88 gacor" at bounding box center [524, 210] width 642 height 14
drag, startPoint x: 464, startPoint y: 291, endPoint x: 197, endPoint y: 266, distance: 268.5
click at [197, 266] on div "Bola88 gacor Klik link di bawah ini untuk link alternatifnya LOGIN DAFTAR" at bounding box center [525, 251] width 664 height 228
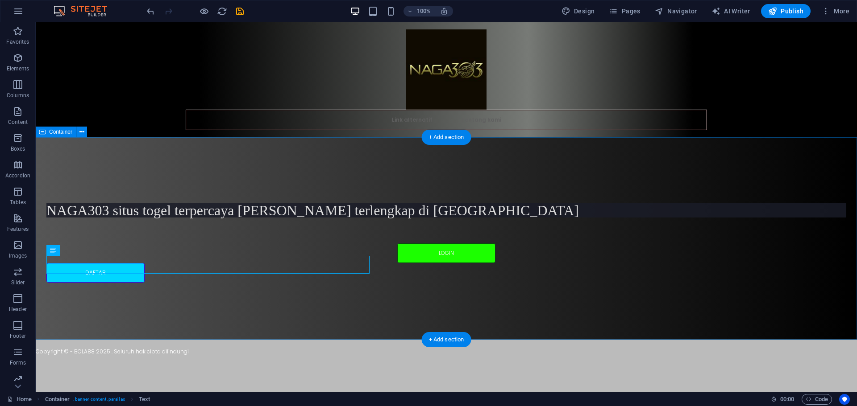
click at [343, 195] on div "NAGA303 situs togel terpercaya dan terlengkap di asia LOGIN DAFTAR" at bounding box center [446, 238] width 821 height 203
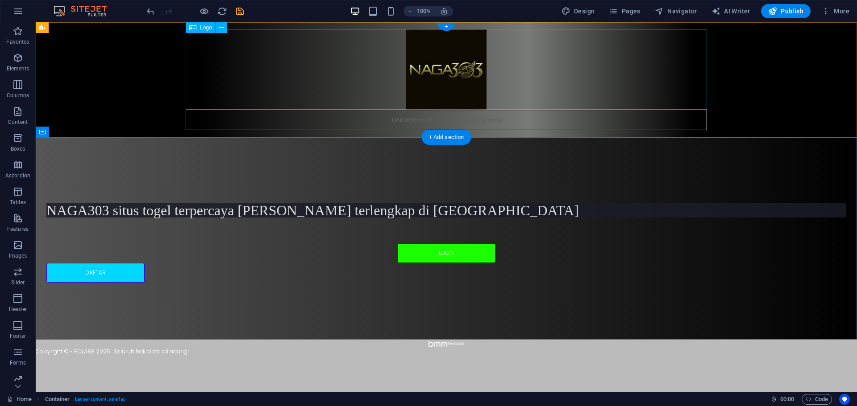
click at [655, 77] on div at bounding box center [446, 69] width 521 height 80
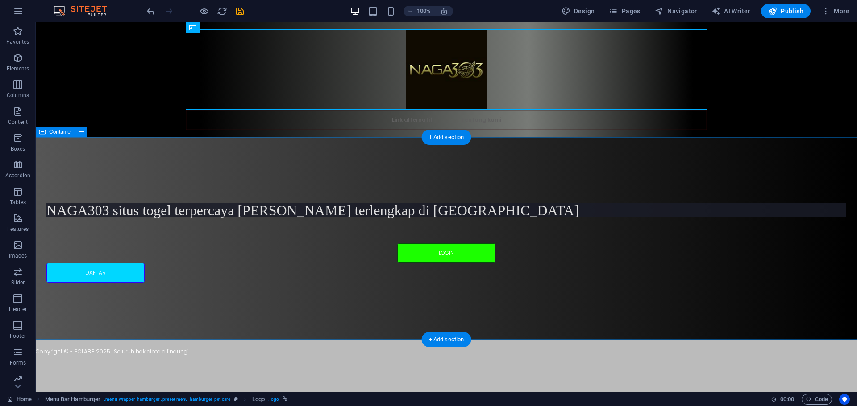
click at [732, 183] on div "NAGA303 situs togel terpercaya dan terlengkap di asia LOGIN DAFTAR" at bounding box center [446, 238] width 821 height 203
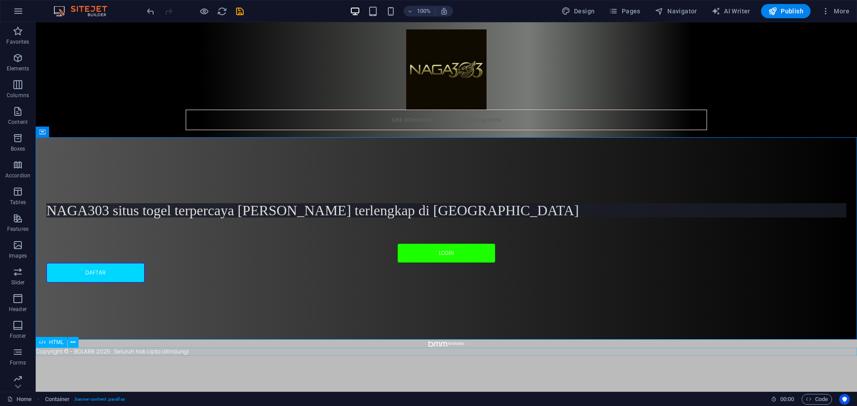
click at [147, 350] on div "Copyright © - BOLA88 2025 . Seluruh hak cipta dilindungi" at bounding box center [446, 352] width 821 height 8
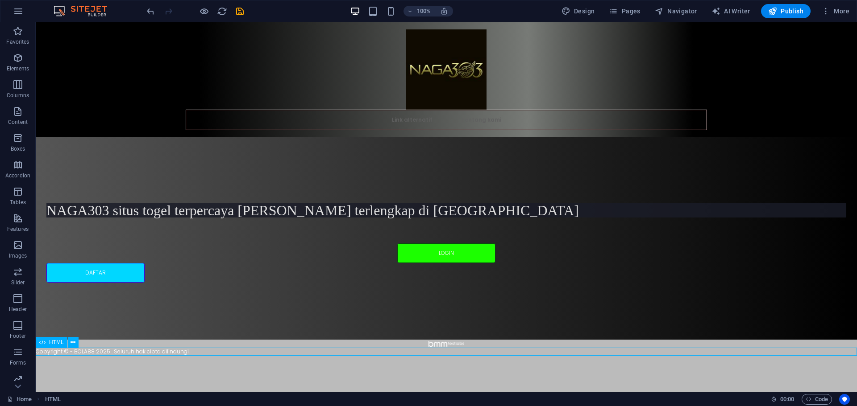
click at [147, 350] on div "Copyright © - BOLA88 2025 . Seluruh hak cipta dilindungi" at bounding box center [446, 352] width 821 height 8
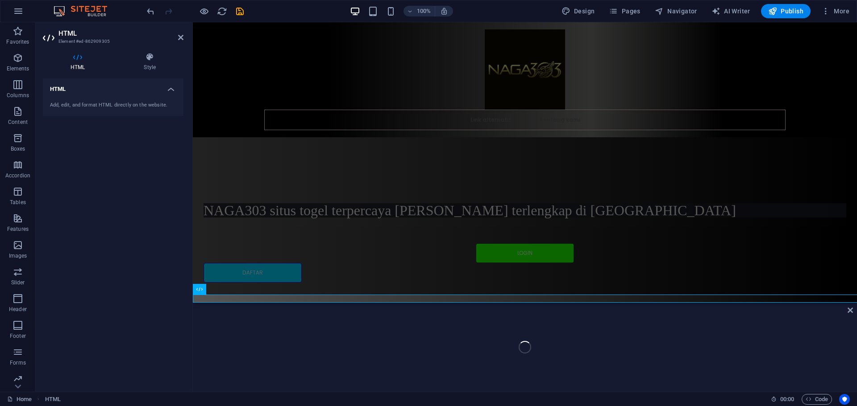
click at [147, 350] on div "HTML Add, edit, and format HTML directly on the website." at bounding box center [113, 232] width 141 height 307
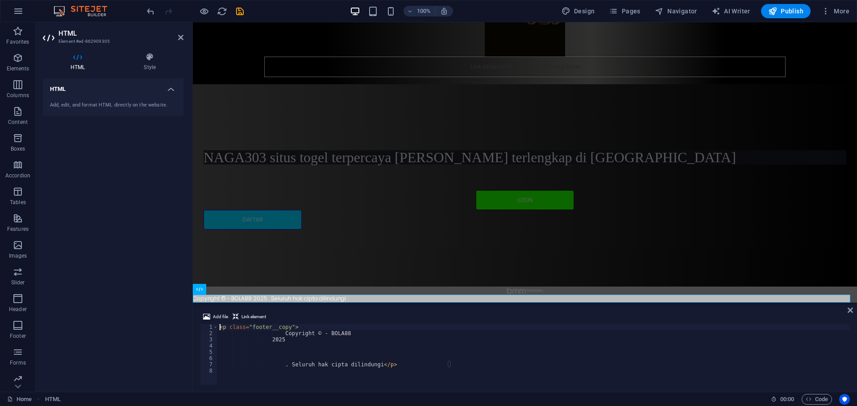
click at [341, 332] on div "< p class = "footer__copy" > Copyright © - BOLA88 2025 . Seluruh hak cipta dili…" at bounding box center [534, 360] width 632 height 73
type textarea "Copyright © - NAGA303"
click at [381, 335] on div "< p class = "footer__copy" > Copyright © - NAGA303 2025 . Seluruh hak cipta dil…" at bounding box center [534, 360] width 632 height 73
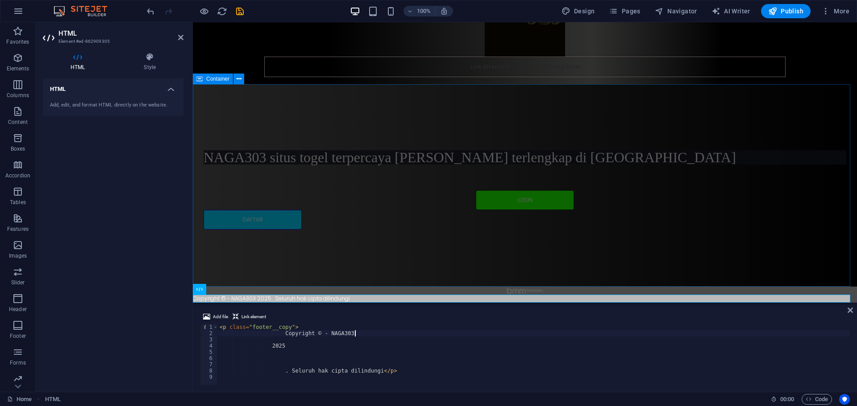
type textarea "Copyright © - NAGA303"
click at [632, 182] on div "NAGA303 situs togel terpercaya dan terlengkap di asia LOGIN DAFTAR" at bounding box center [525, 185] width 664 height 203
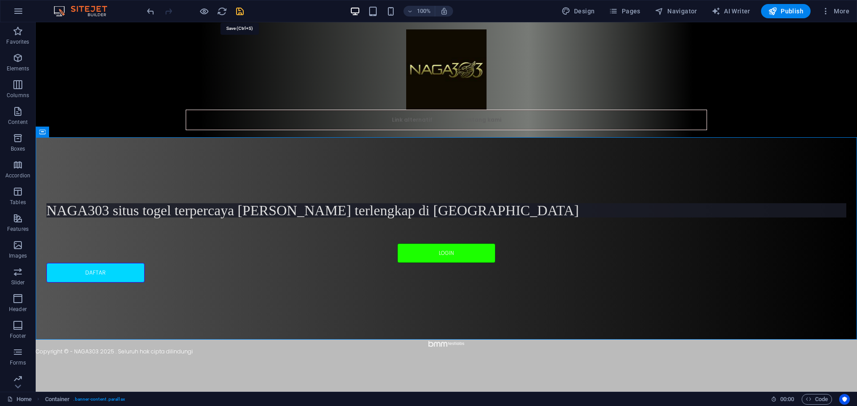
click at [238, 13] on icon "save" at bounding box center [240, 11] width 10 height 10
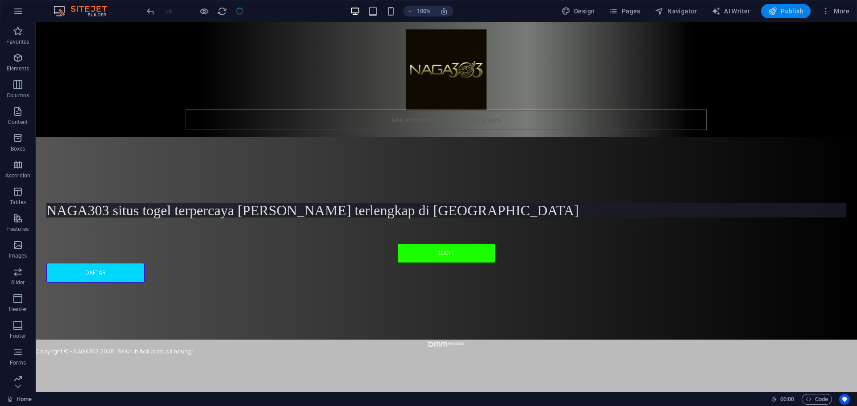
click at [783, 5] on button "Publish" at bounding box center [786, 11] width 50 height 14
click at [786, 10] on span "Publish" at bounding box center [785, 11] width 35 height 9
click at [783, 12] on span "Publish" at bounding box center [785, 11] width 35 height 9
click at [775, 5] on button "Publish" at bounding box center [786, 11] width 50 height 14
click at [774, 9] on icon "button" at bounding box center [772, 11] width 9 height 9
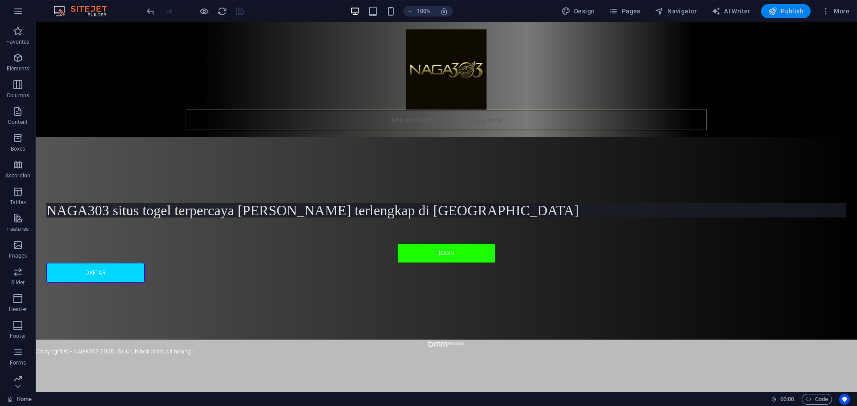
click at [776, 8] on icon "button" at bounding box center [772, 11] width 9 height 9
